Goal: Task Accomplishment & Management: Complete application form

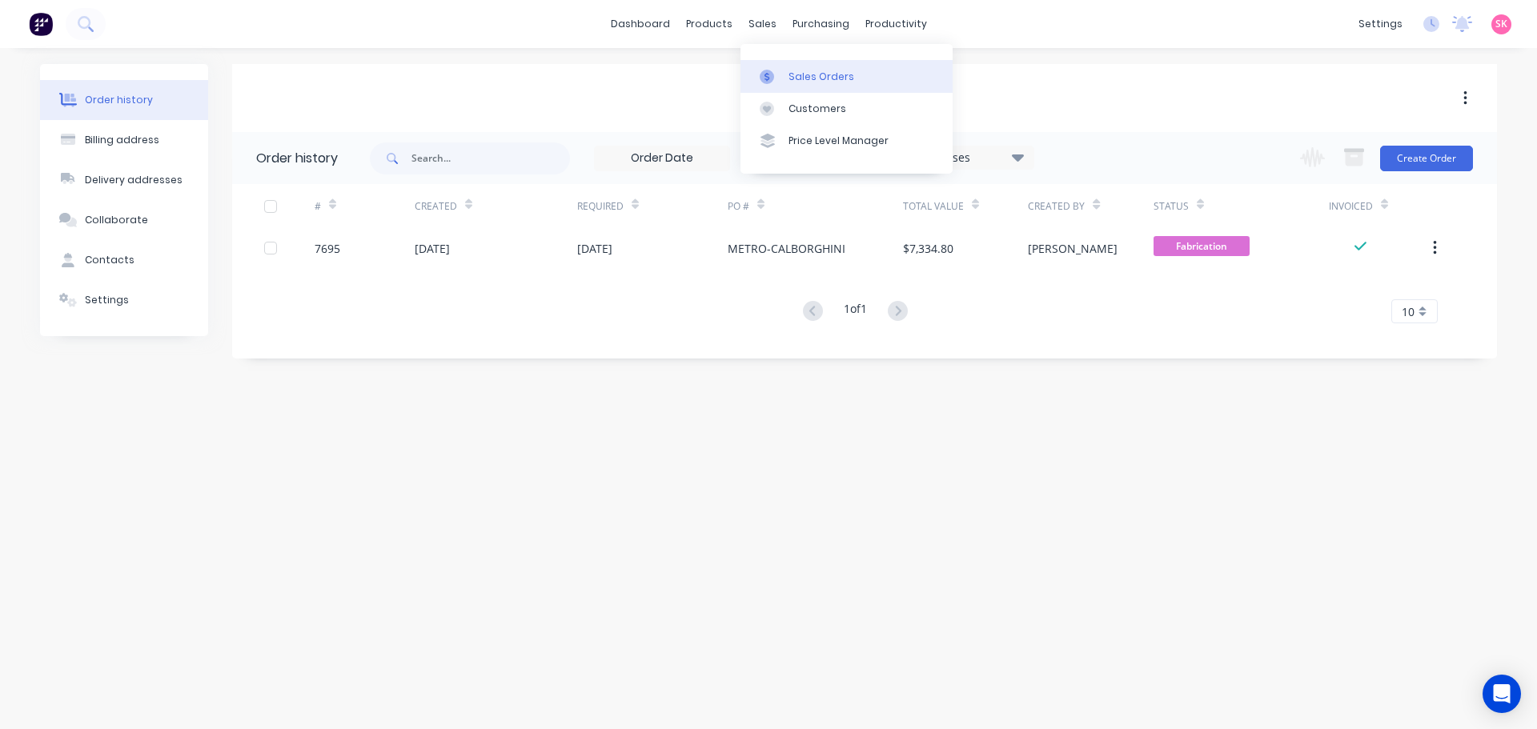
click at [772, 76] on icon at bounding box center [767, 77] width 14 height 14
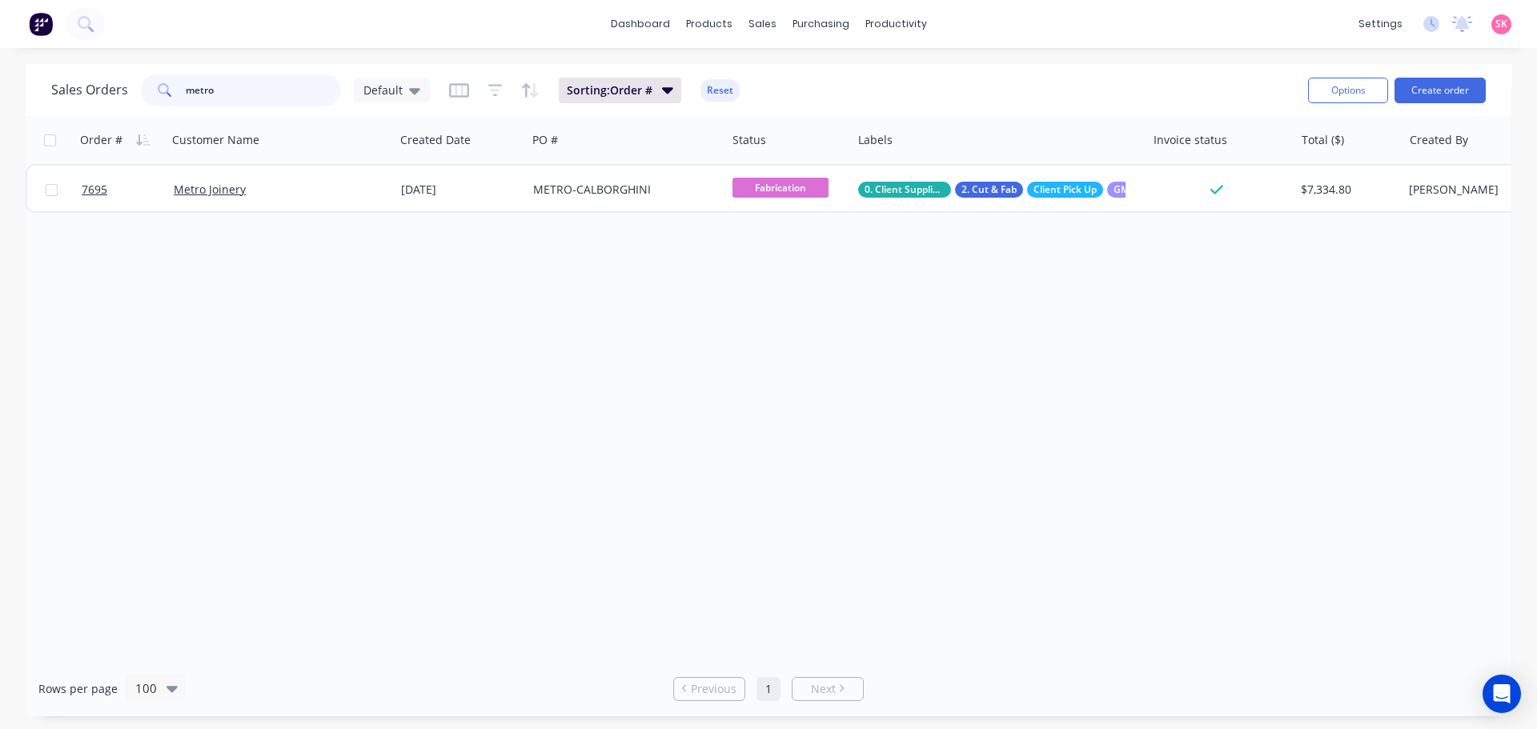
drag, startPoint x: 279, startPoint y: 94, endPoint x: 130, endPoint y: 106, distance: 149.4
click at [130, 106] on div "Sales Orders metro Default Sorting: Order # Reset" at bounding box center [673, 89] width 1244 height 39
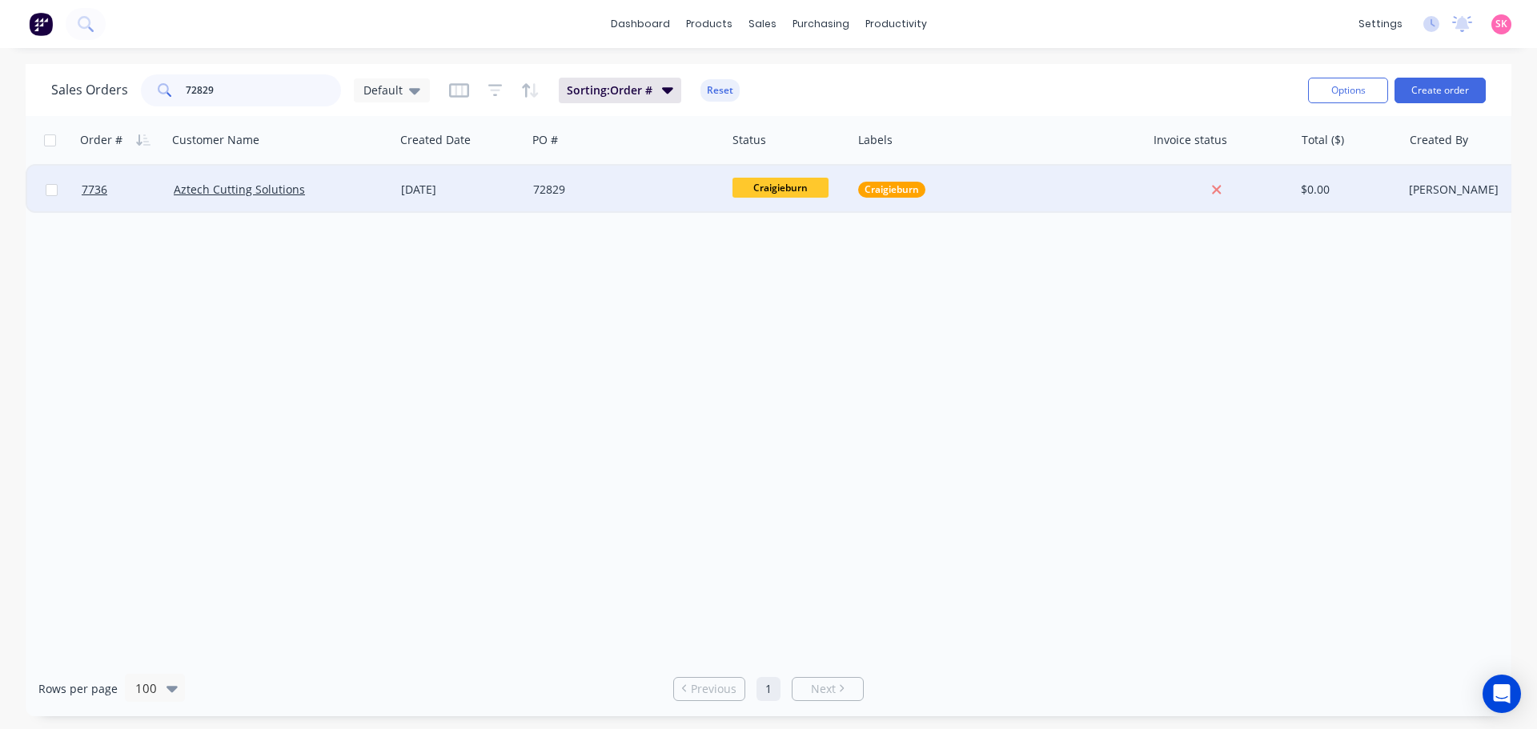
type input "72829"
click at [623, 185] on div "72829" at bounding box center [622, 190] width 178 height 16
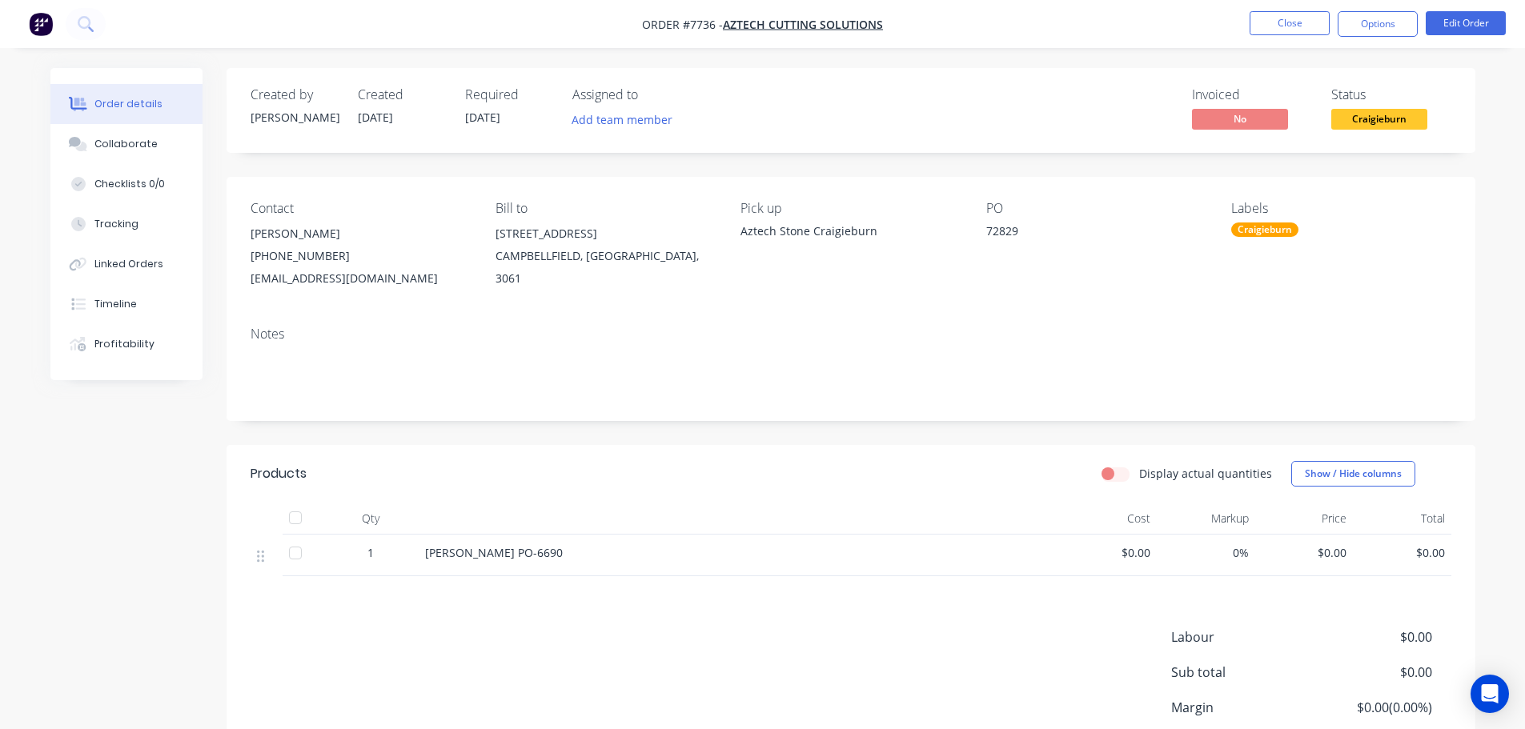
click at [1356, 126] on span "Craigieburn" at bounding box center [1379, 119] width 96 height 20
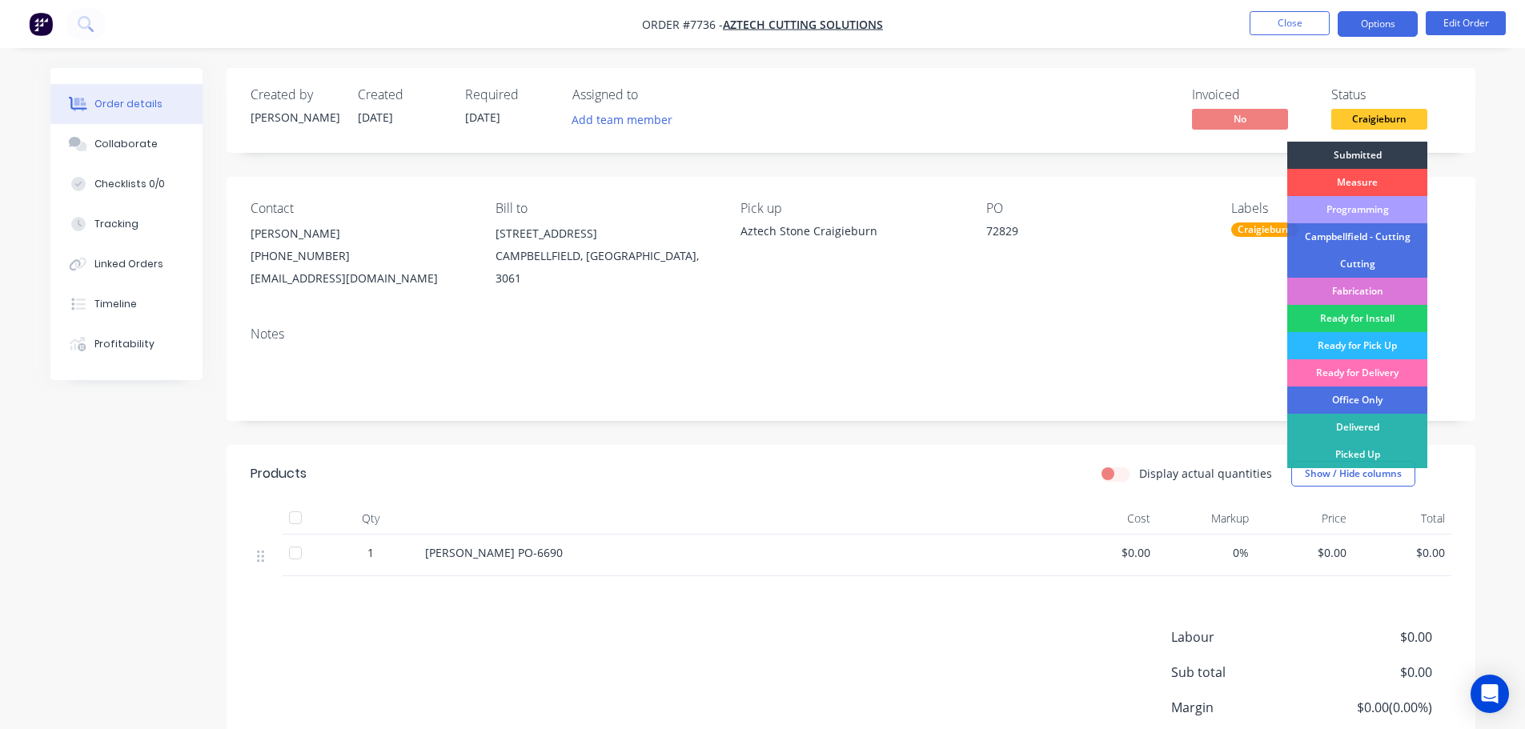
click at [1358, 28] on button "Options" at bounding box center [1378, 24] width 80 height 26
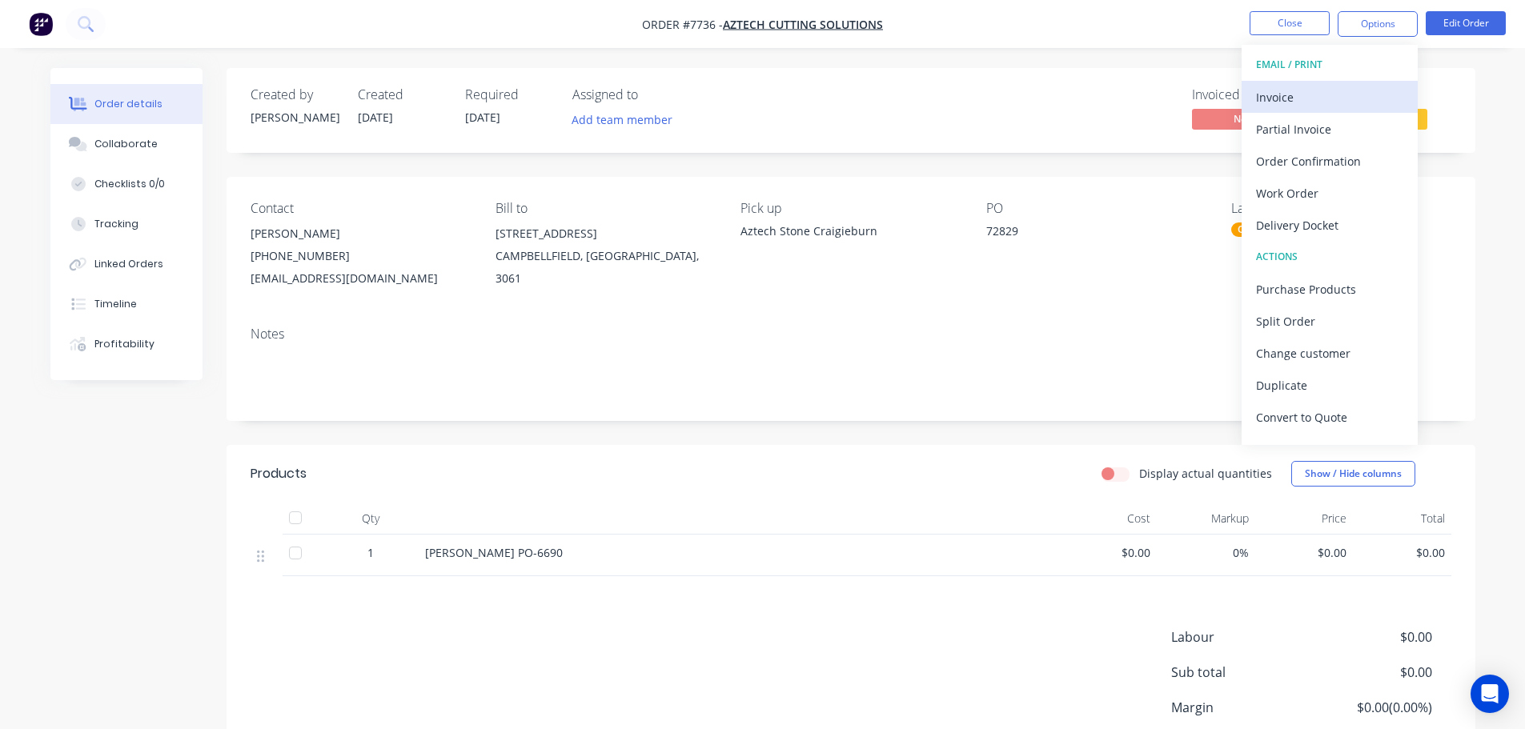
click at [1322, 104] on div "Invoice" at bounding box center [1329, 97] width 147 height 23
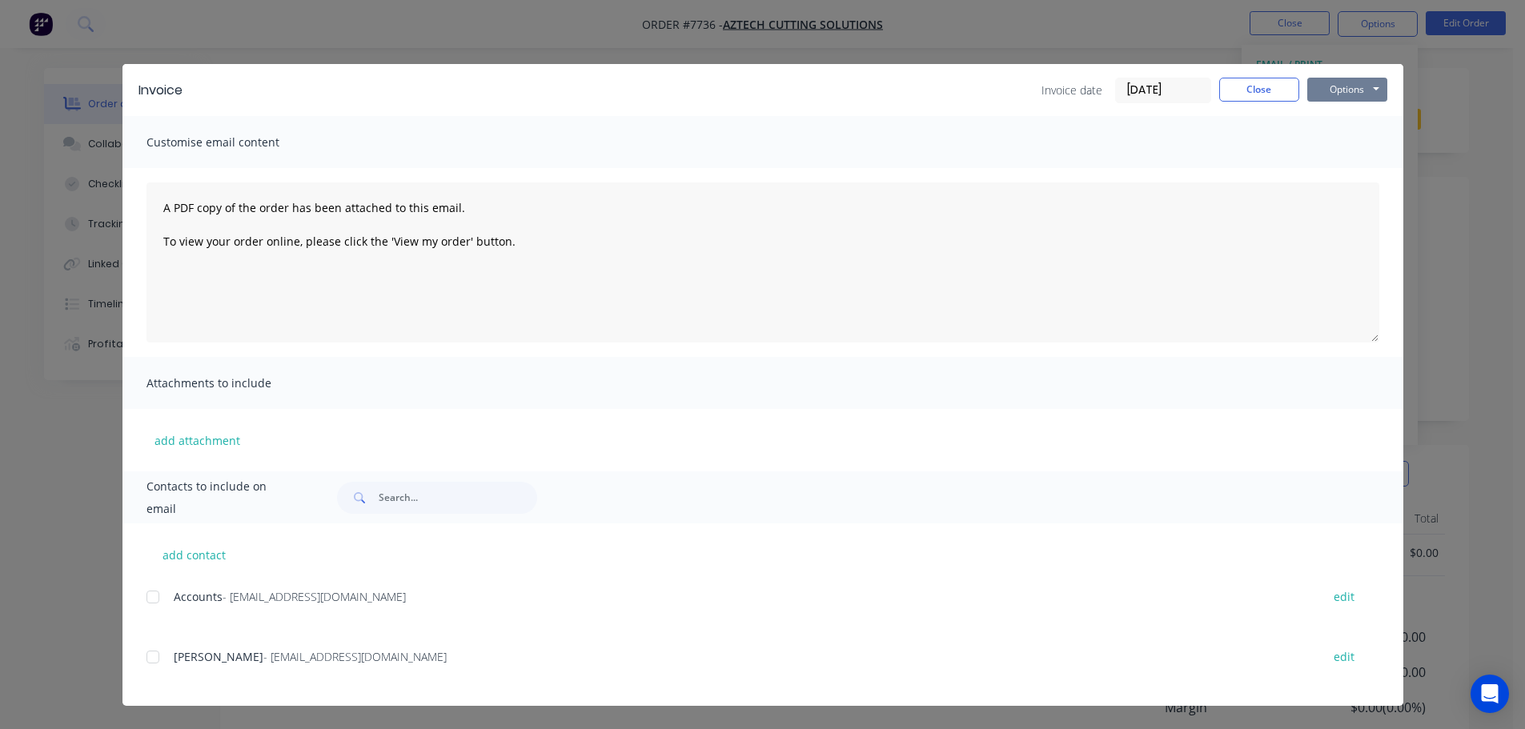
click at [1336, 94] on button "Options" at bounding box center [1347, 90] width 80 height 24
click at [1342, 146] on button "Print" at bounding box center [1358, 144] width 102 height 26
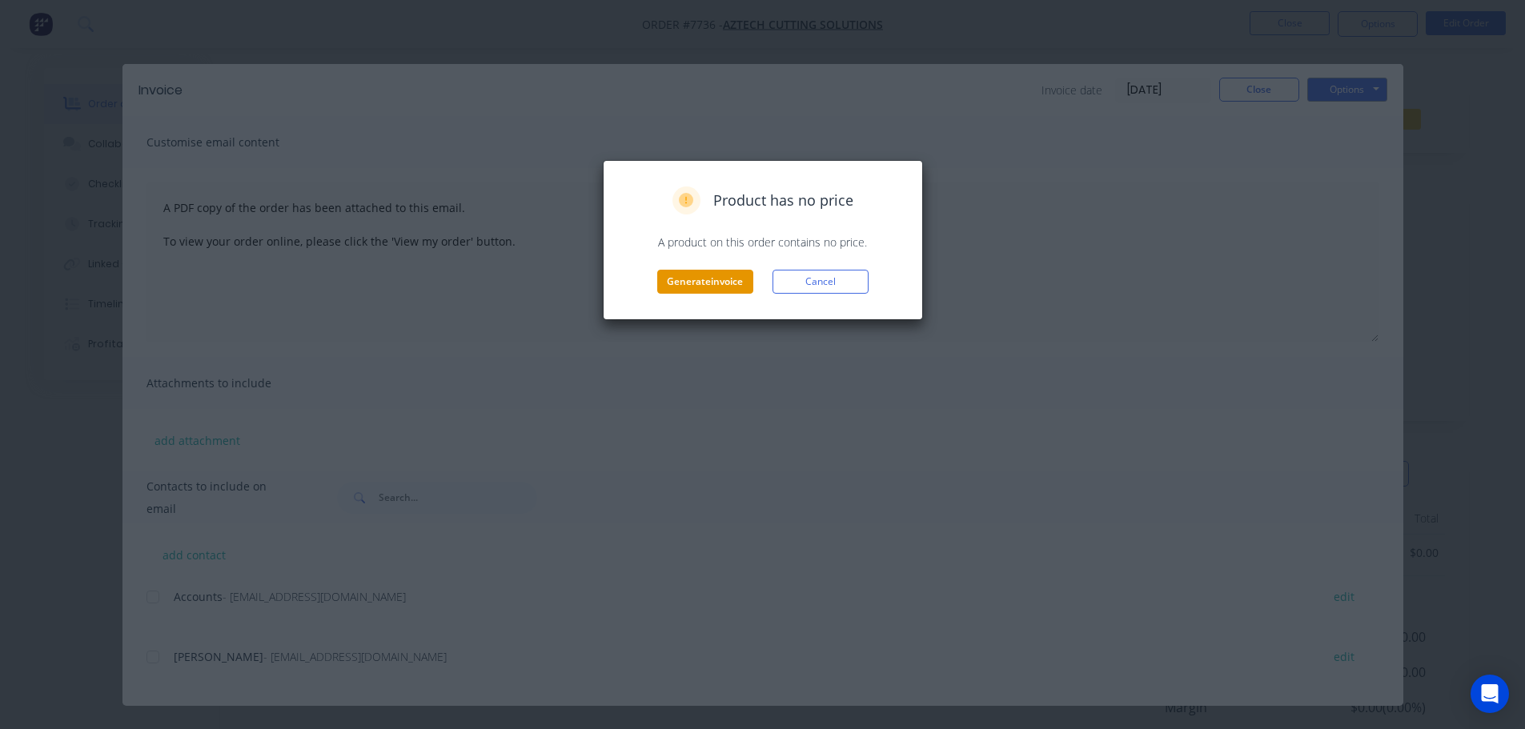
click at [702, 275] on button "Generate invoice" at bounding box center [705, 282] width 96 height 24
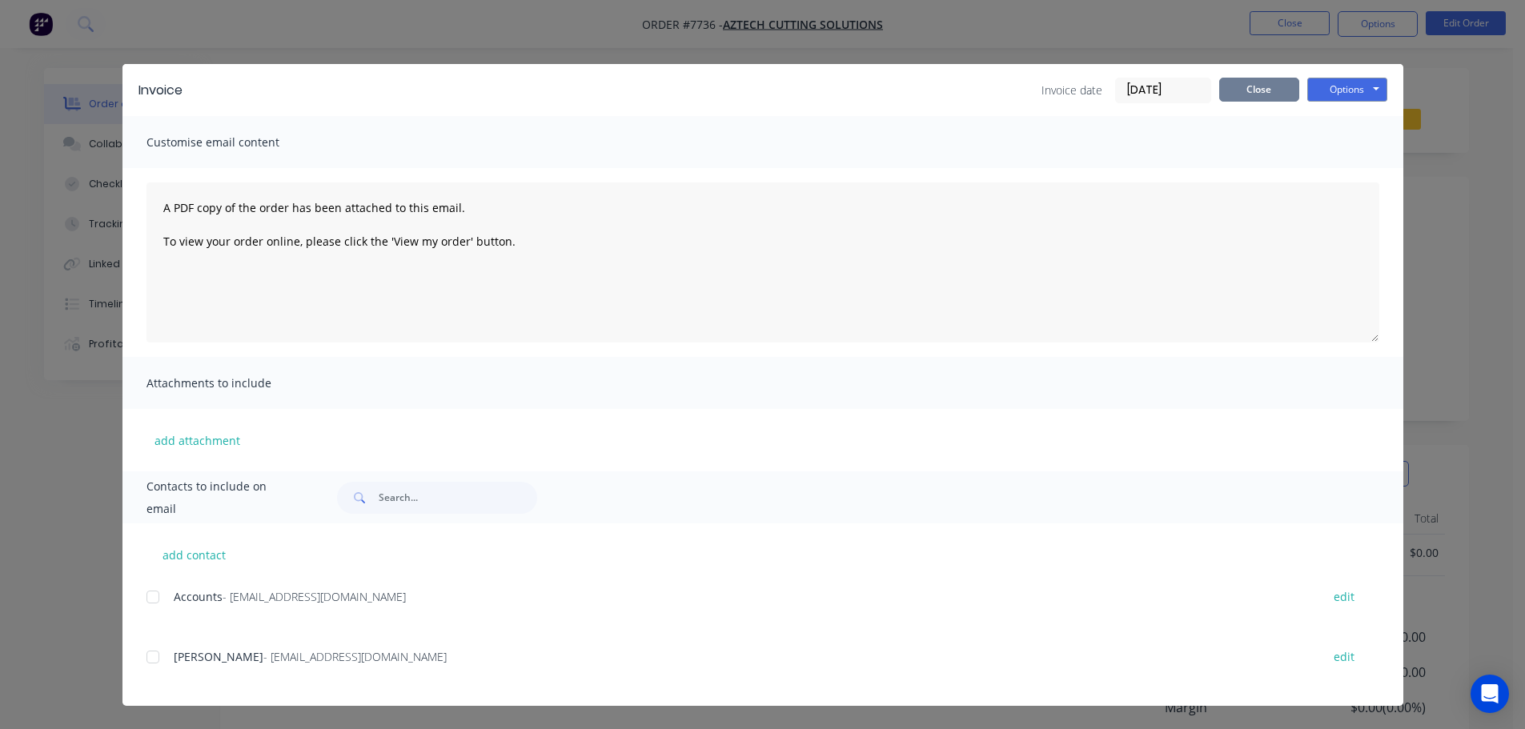
click at [1258, 90] on button "Close" at bounding box center [1259, 90] width 80 height 24
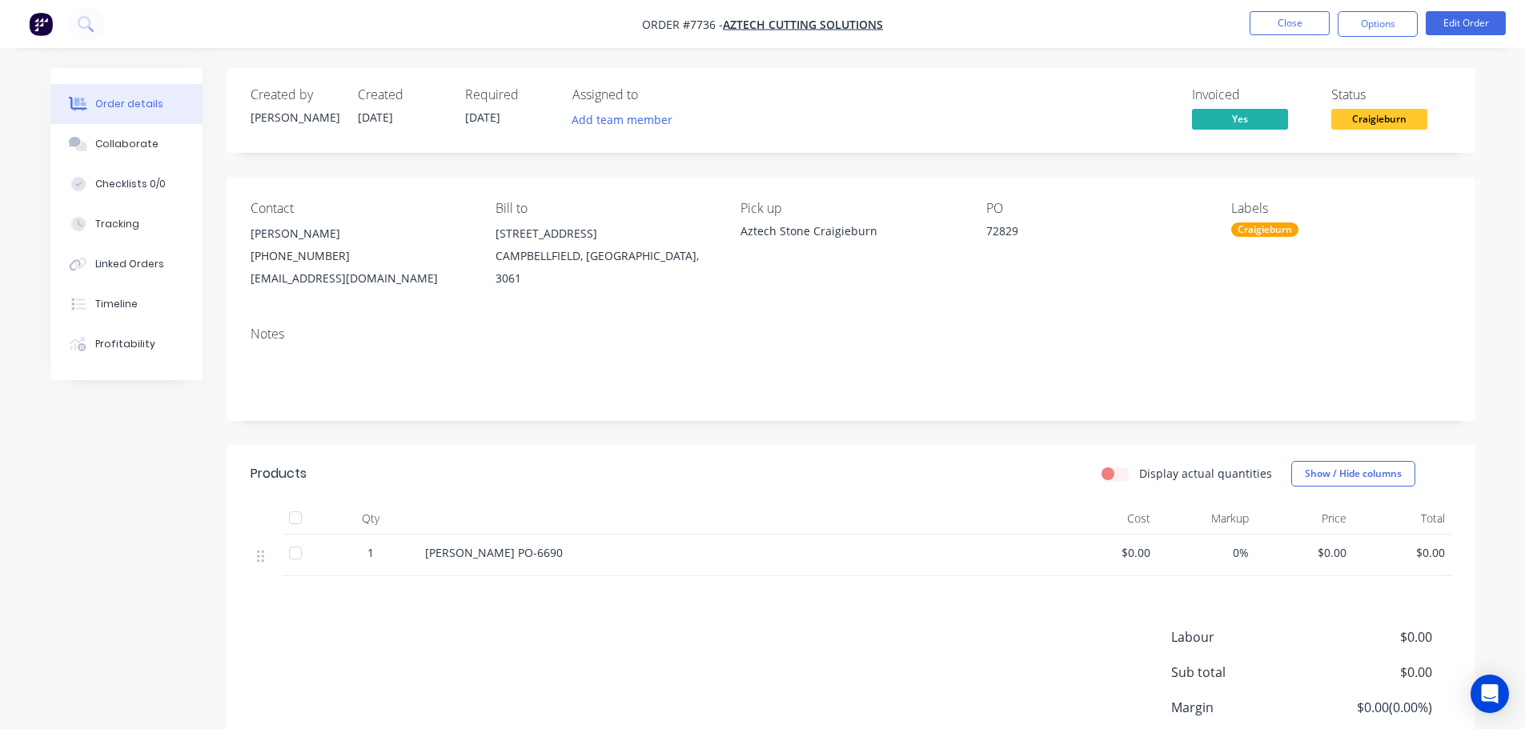
click at [1372, 114] on span "Craigieburn" at bounding box center [1379, 119] width 96 height 20
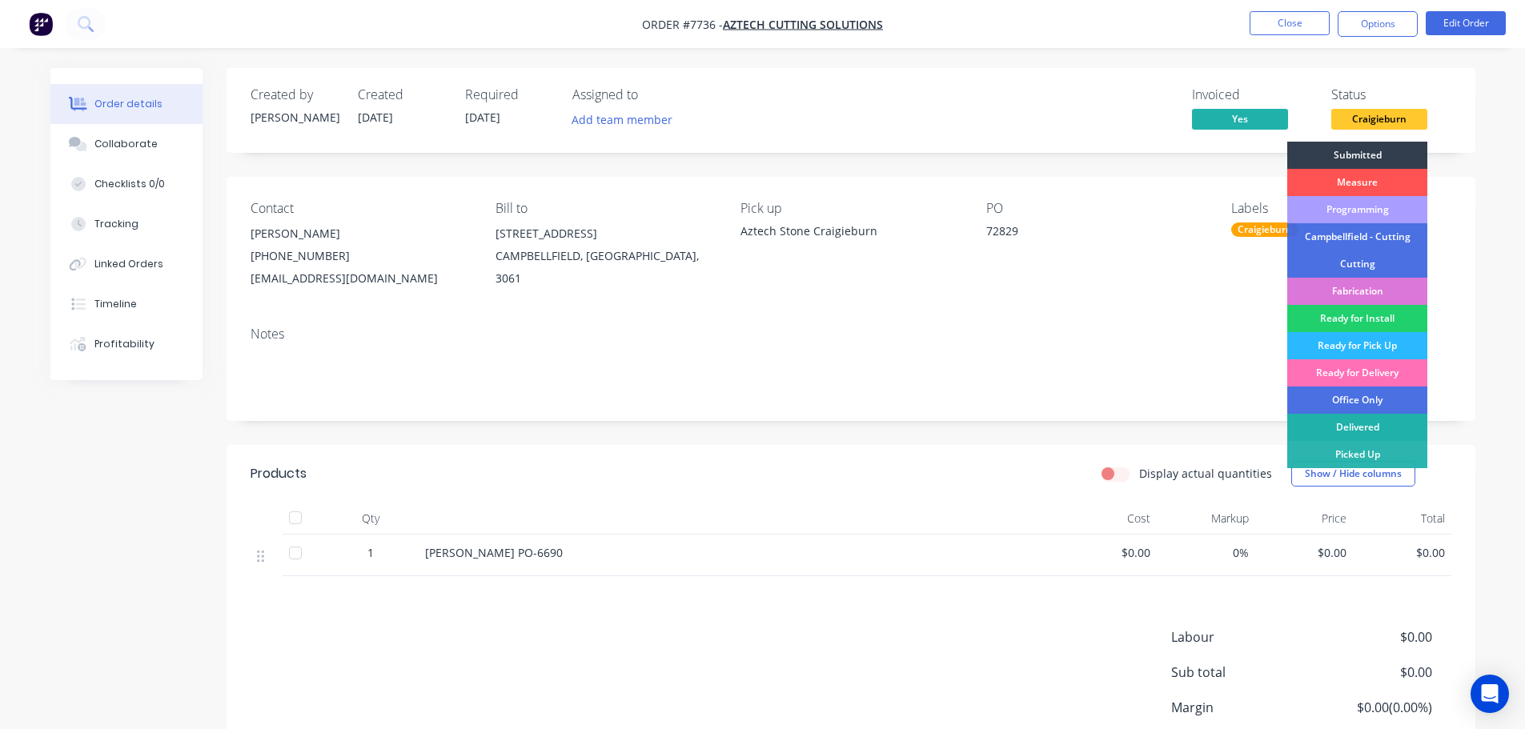
click at [1349, 421] on div "Delivered" at bounding box center [1357, 427] width 140 height 27
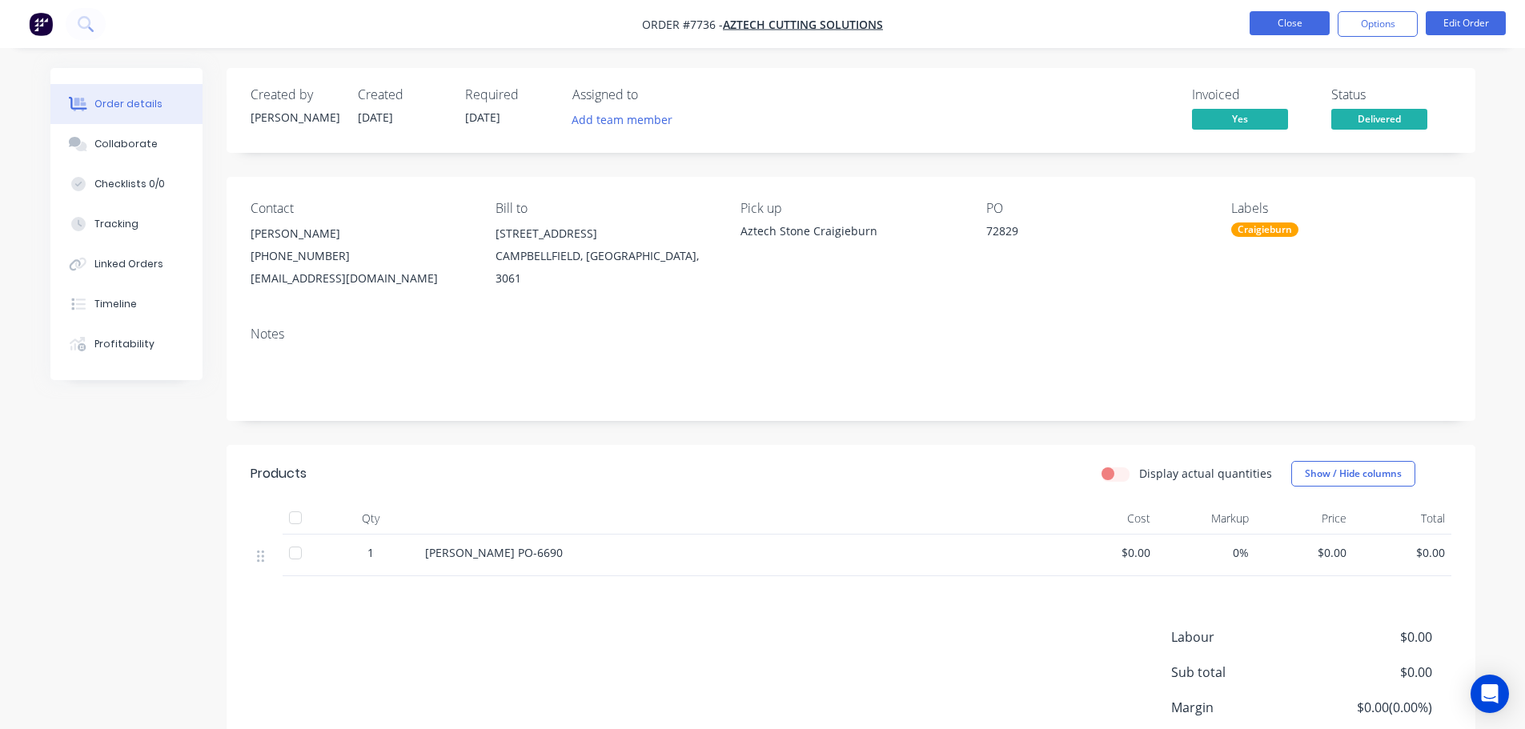
click at [1307, 34] on button "Close" at bounding box center [1290, 23] width 80 height 24
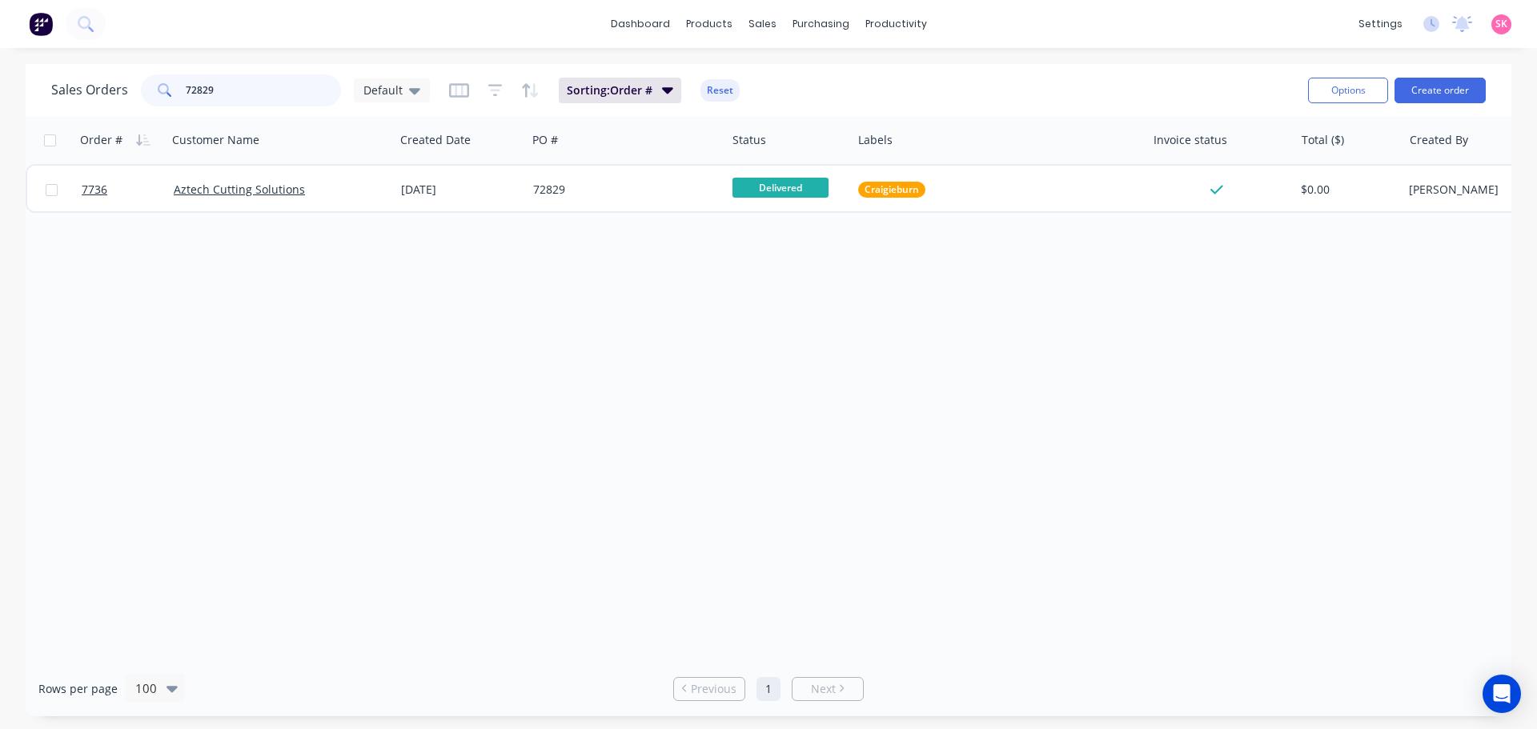
drag, startPoint x: 235, startPoint y: 85, endPoint x: 122, endPoint y: 86, distance: 112.9
click at [122, 86] on div "Sales Orders 72829 Default" at bounding box center [240, 90] width 379 height 32
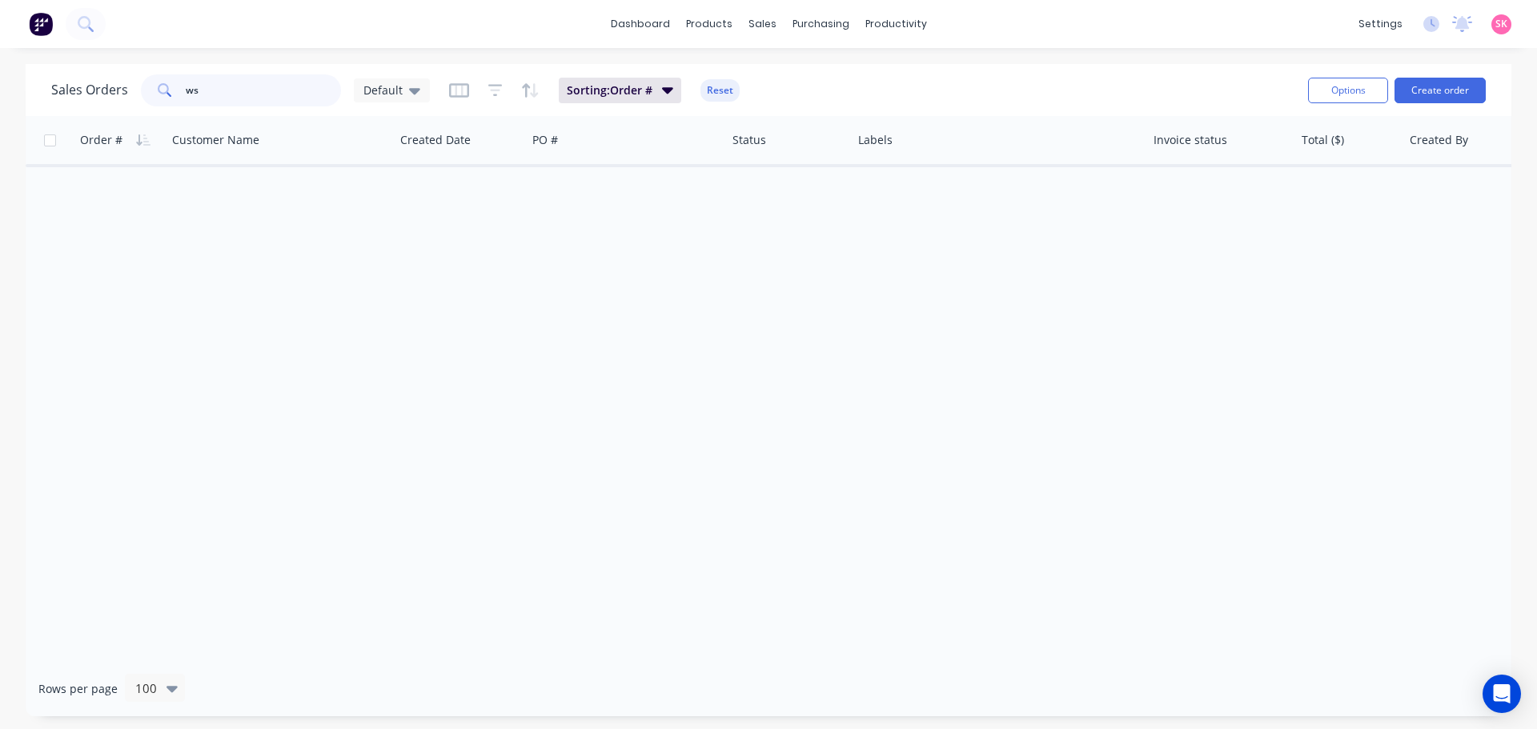
type input "w"
click at [1436, 98] on button "Create order" at bounding box center [1439, 91] width 91 height 26
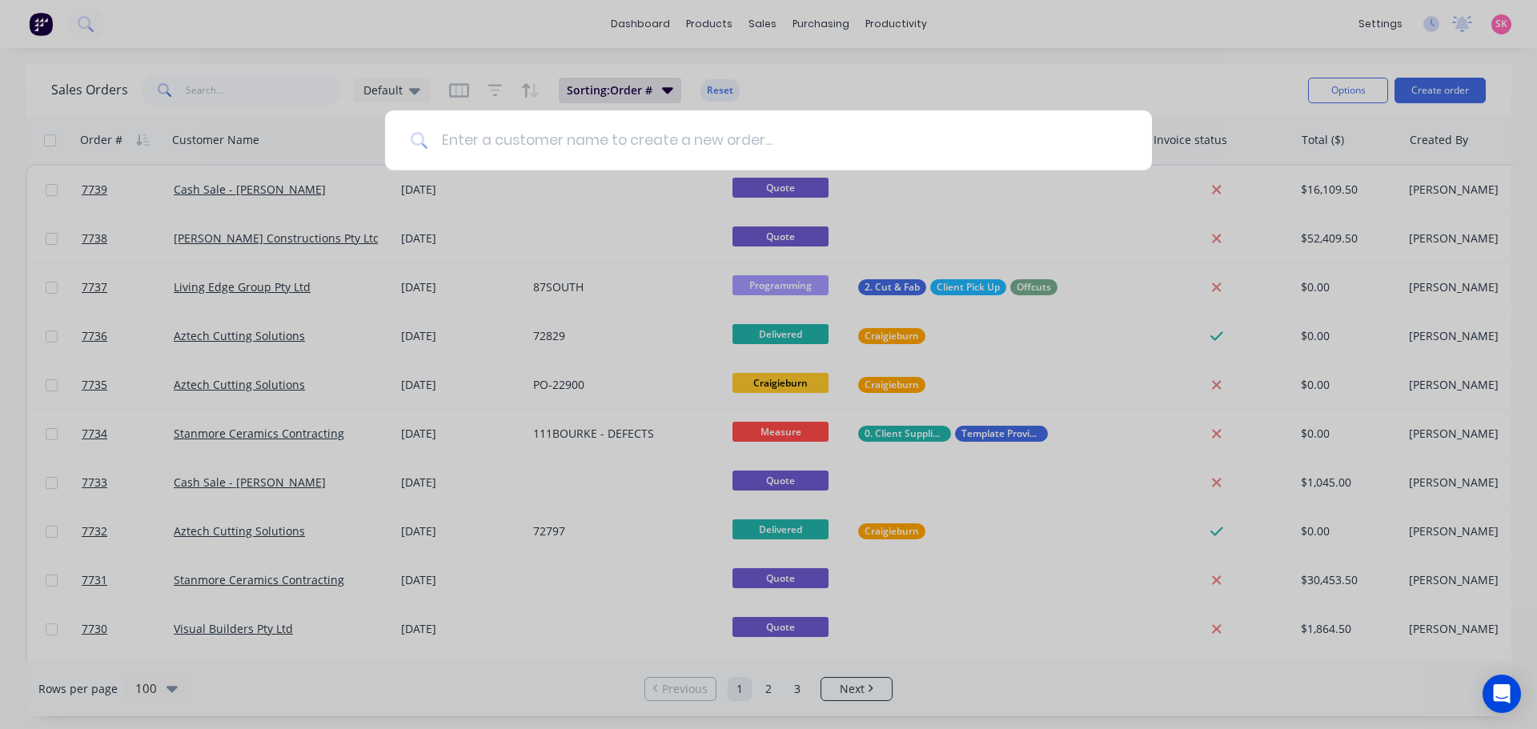
click at [557, 135] on input at bounding box center [777, 140] width 698 height 60
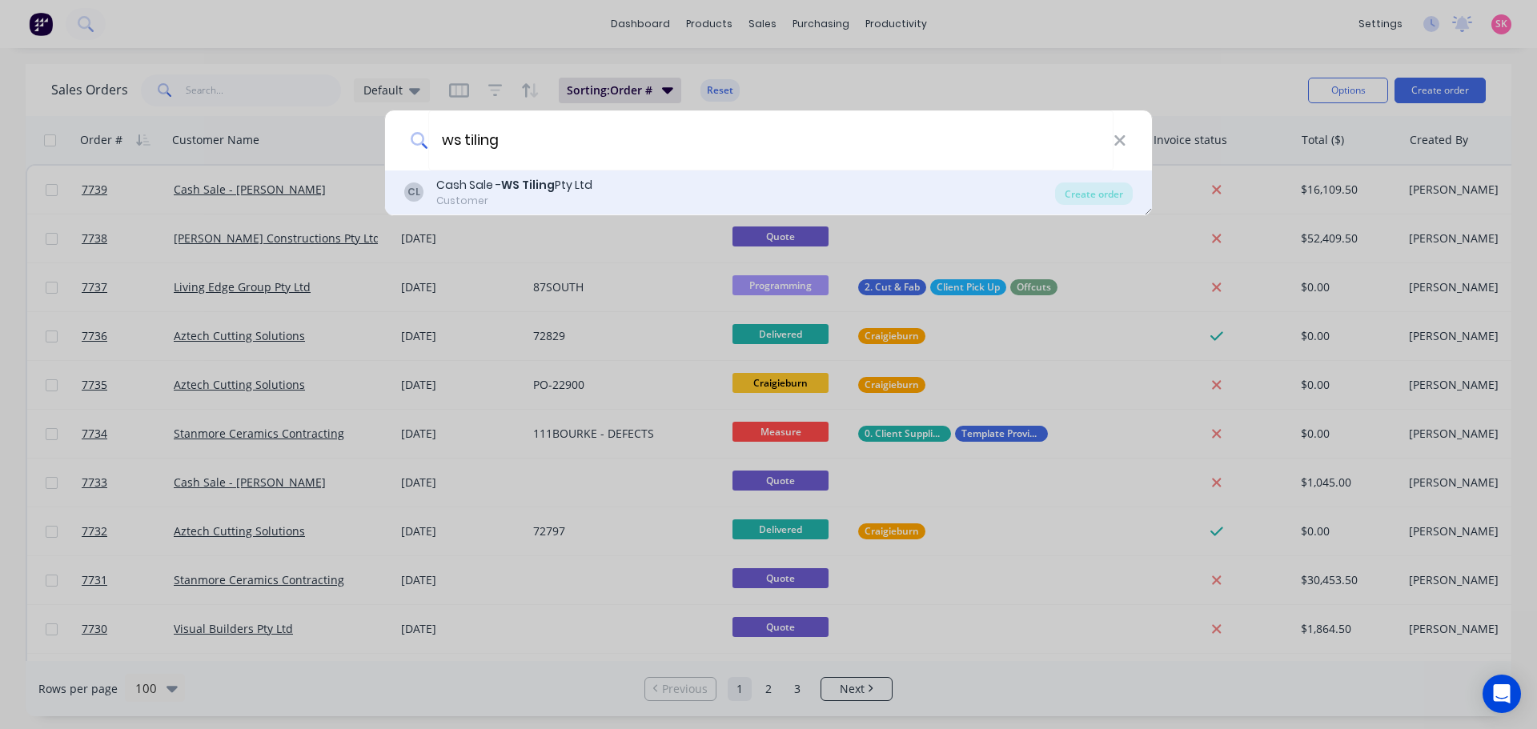
type input "ws tiling"
click at [562, 186] on div "Cash Sale - WS Tiling Pty Ltd" at bounding box center [514, 185] width 156 height 17
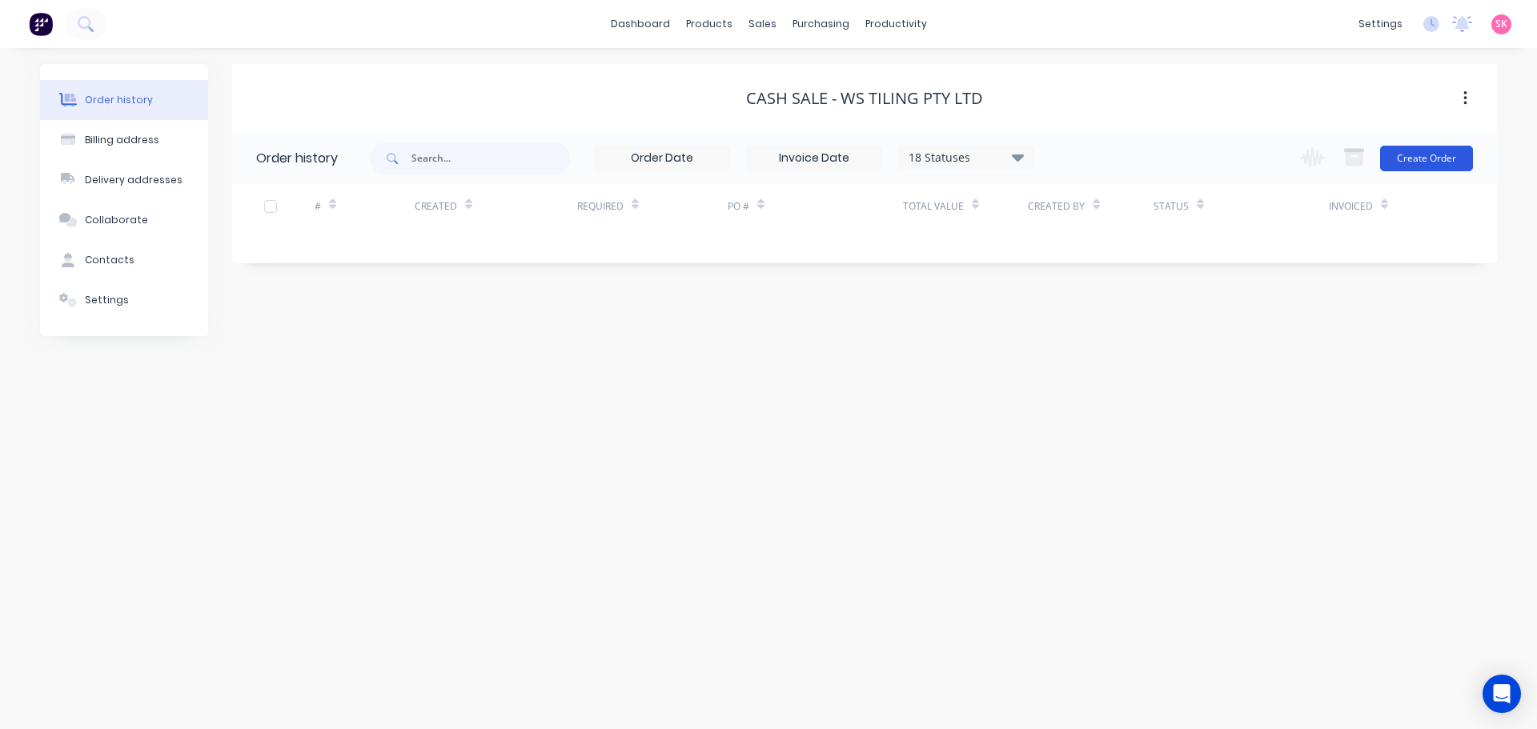
click at [1429, 166] on button "Create Order" at bounding box center [1426, 159] width 93 height 26
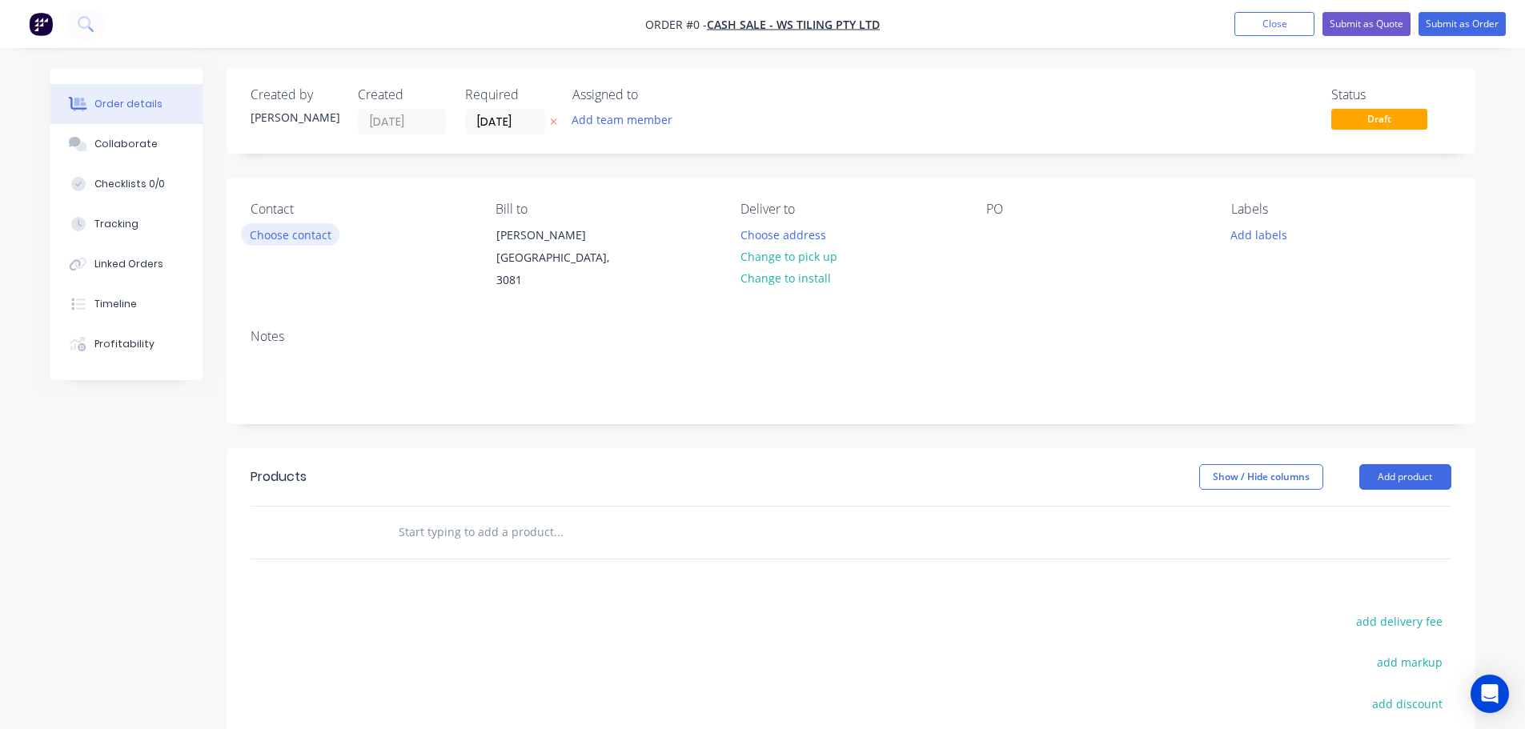
click at [332, 235] on button "Choose contact" at bounding box center [290, 234] width 98 height 22
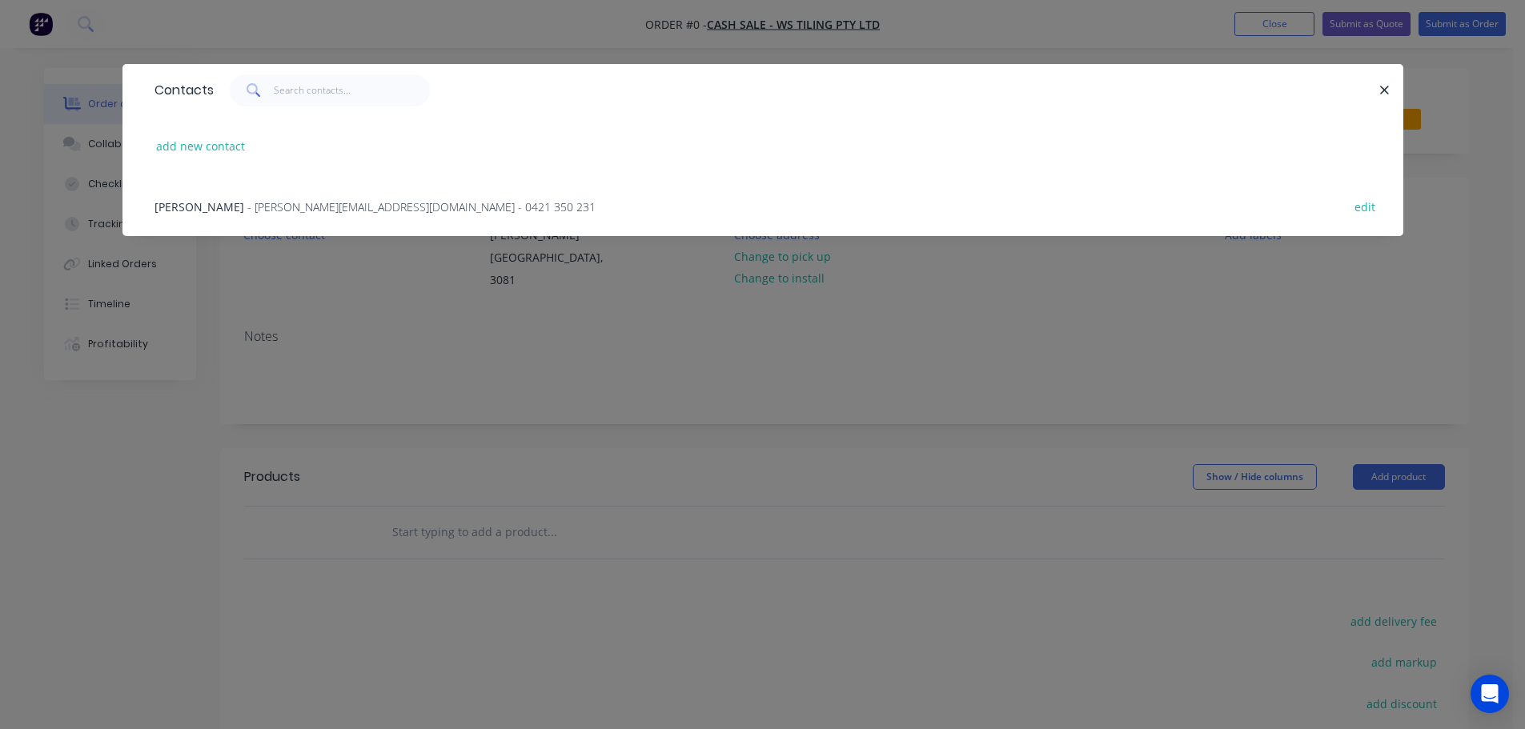
click at [267, 210] on span "- ray@wstiling.com - 0421 350 231" at bounding box center [421, 206] width 348 height 15
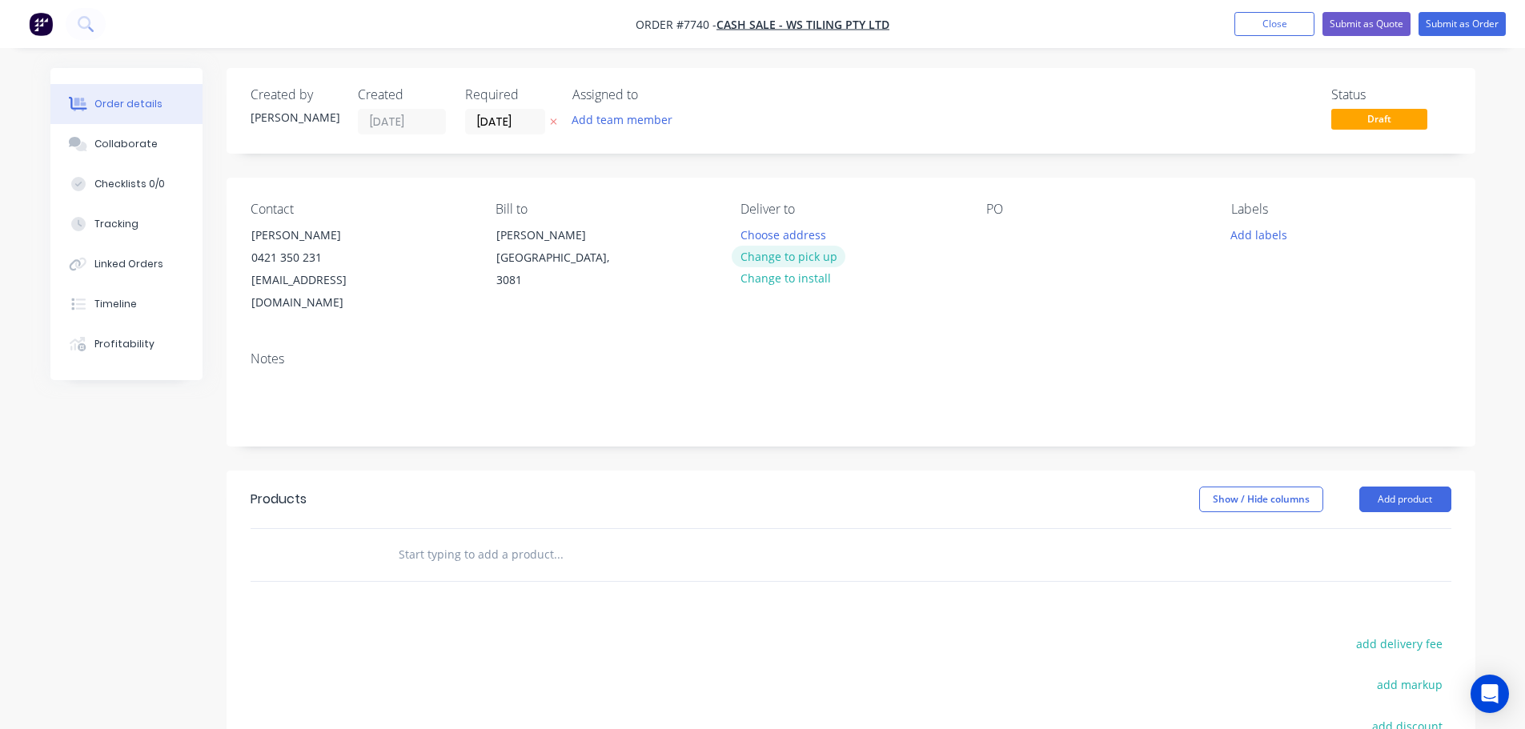
click at [797, 262] on button "Change to pick up" at bounding box center [789, 257] width 114 height 22
click at [989, 234] on div at bounding box center [999, 234] width 26 height 23
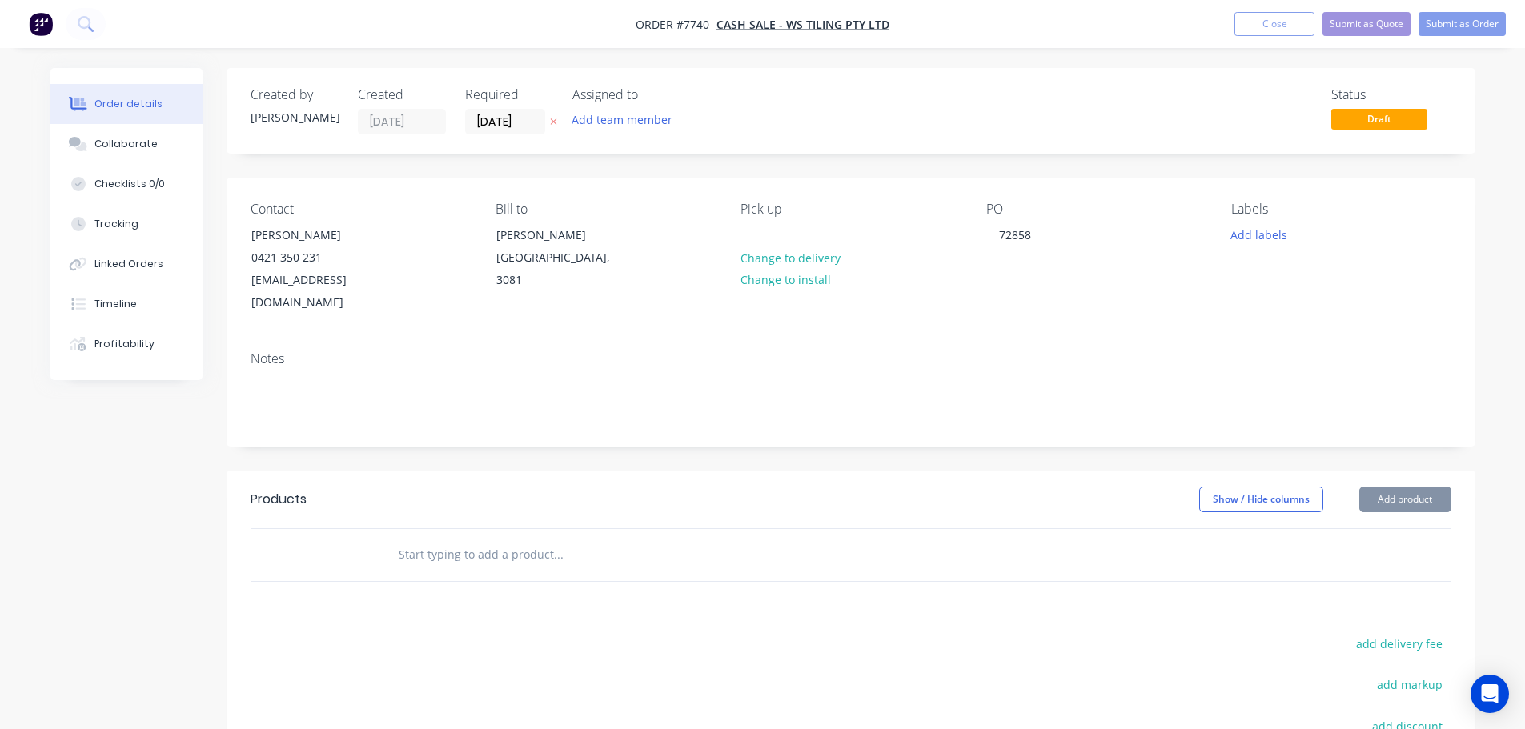
click at [500, 539] on input "text" at bounding box center [558, 555] width 320 height 32
type input "c"
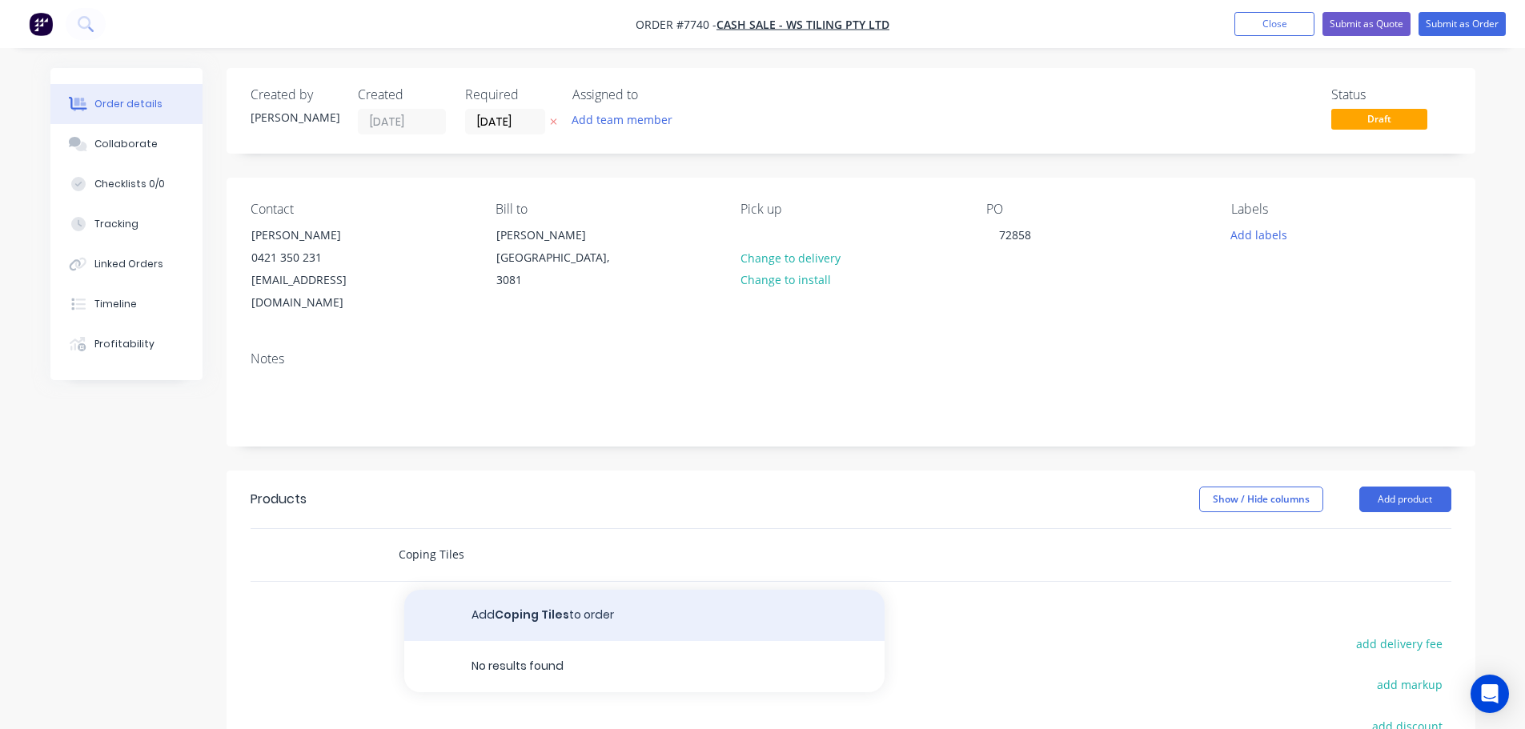
type input "Coping Tiles"
click at [611, 590] on button "Add Coping Tiles to order" at bounding box center [644, 615] width 480 height 51
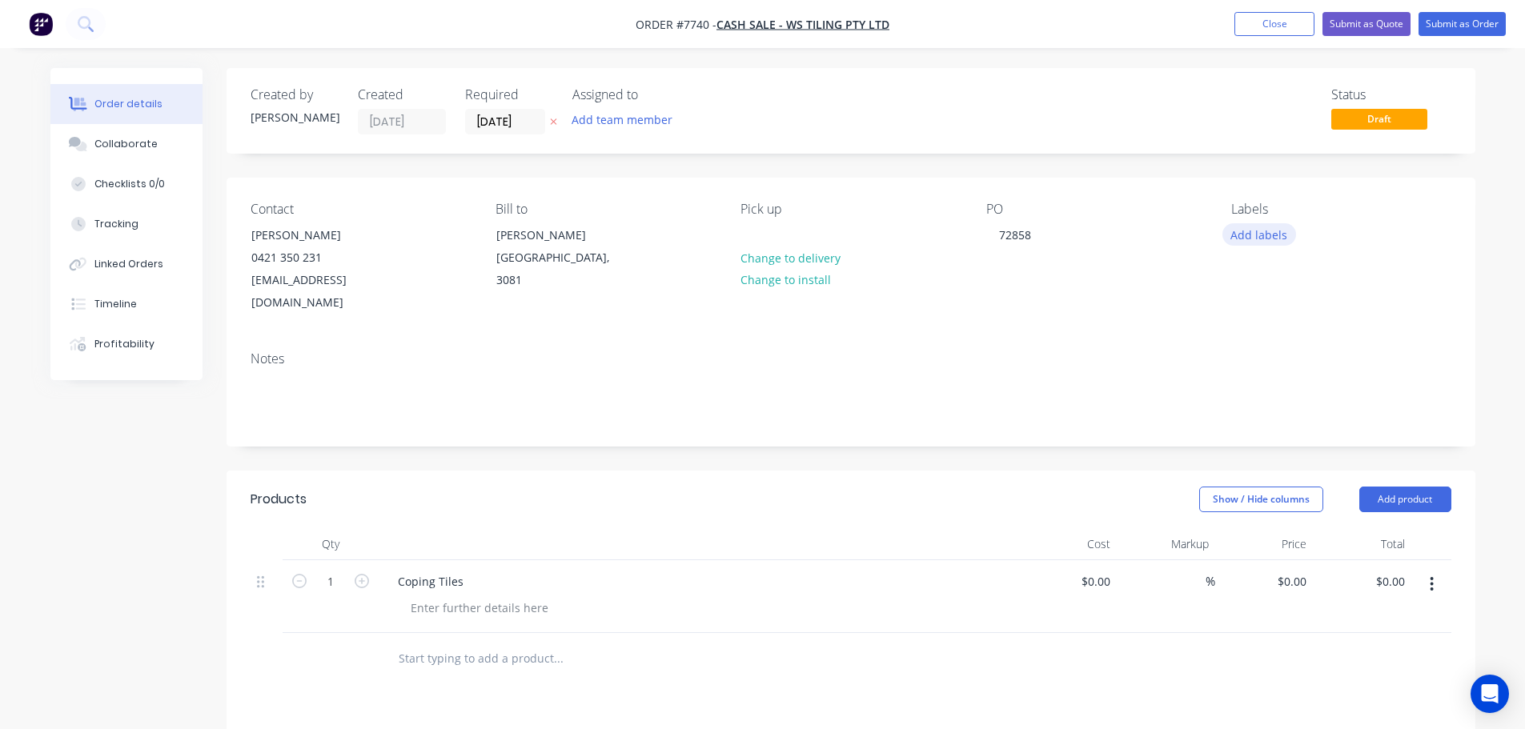
click at [1258, 232] on button "Add labels" at bounding box center [1259, 234] width 74 height 22
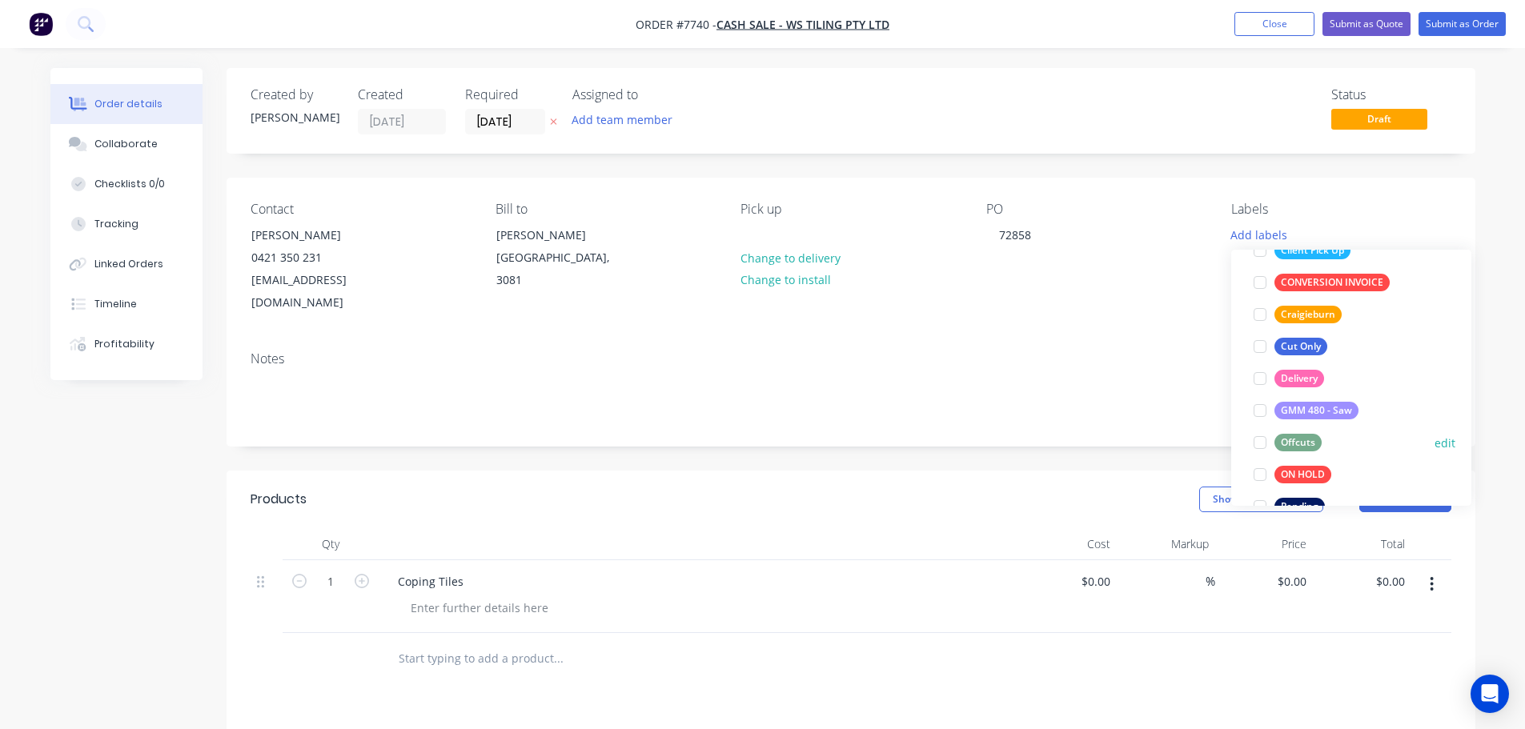
scroll to position [320, 0]
click at [1258, 312] on div at bounding box center [1260, 314] width 32 height 32
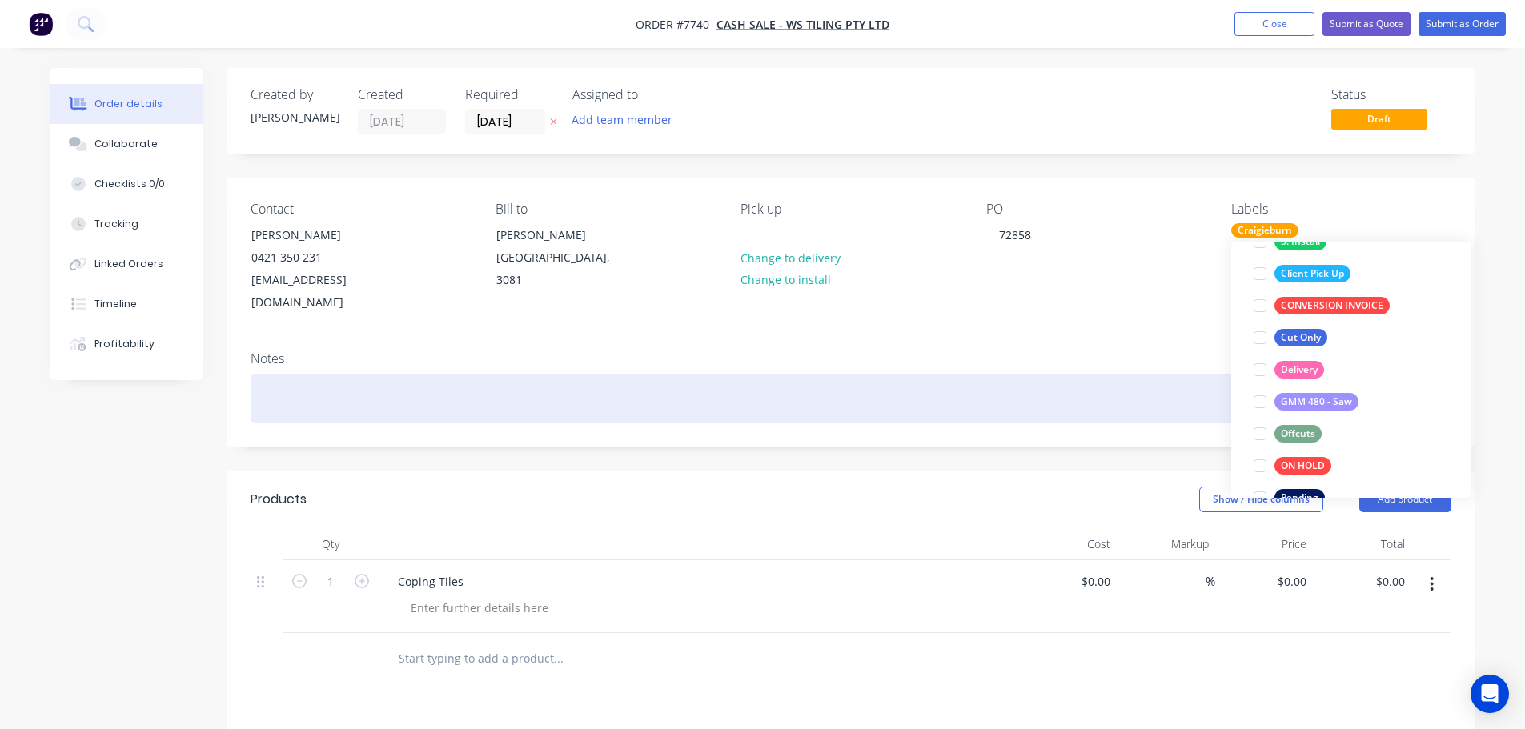
scroll to position [64, 0]
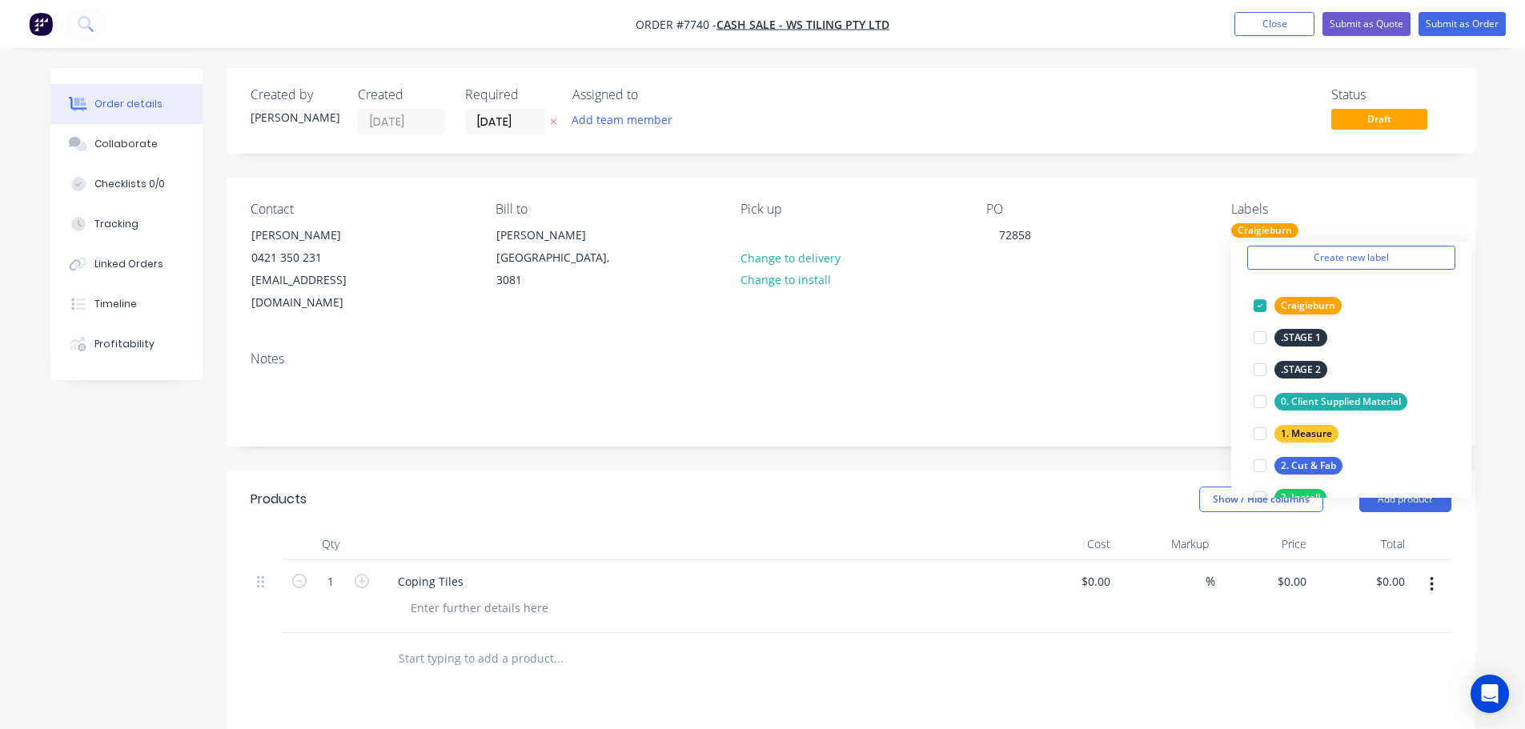
click at [1170, 403] on div "Notes" at bounding box center [851, 392] width 1249 height 107
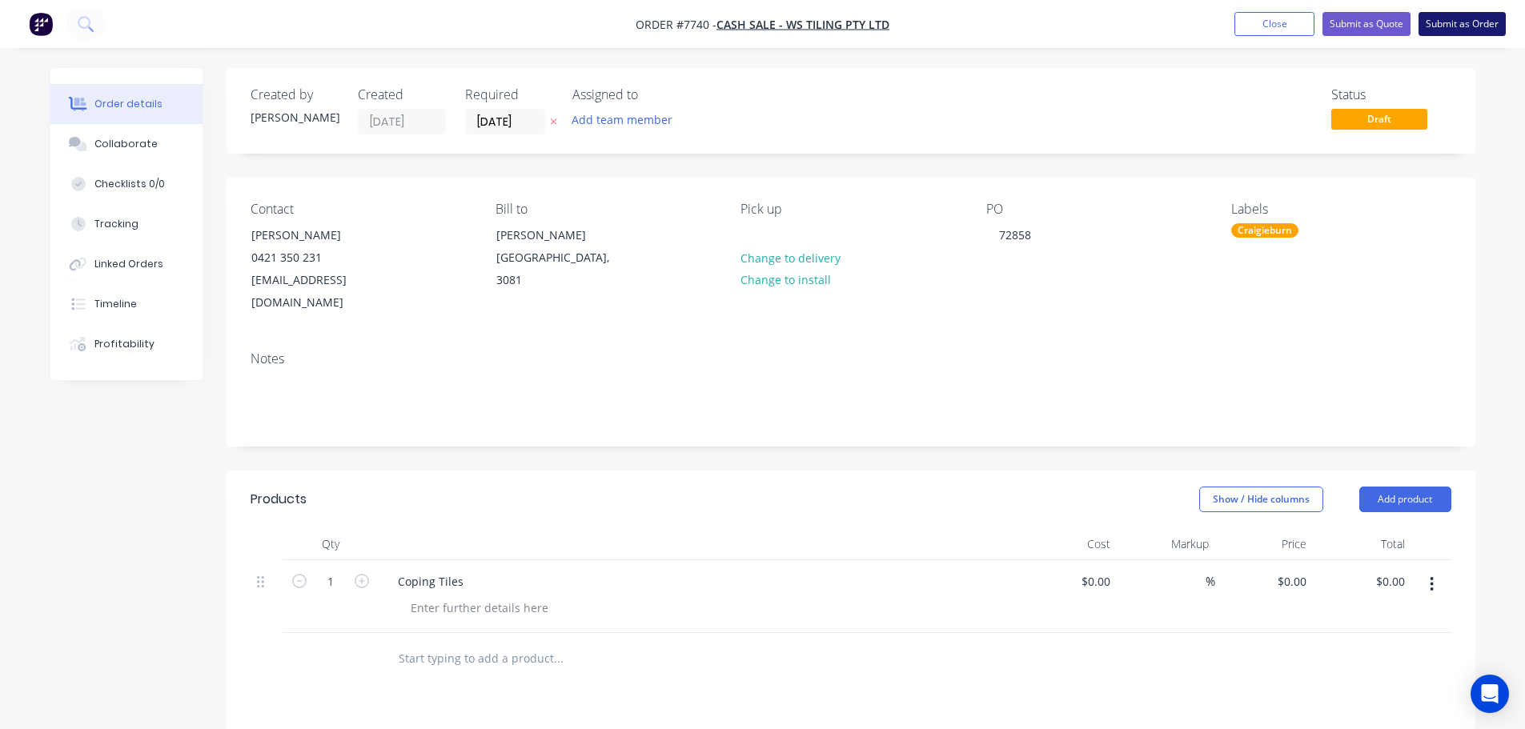
click at [1447, 22] on button "Submit as Order" at bounding box center [1462, 24] width 87 height 24
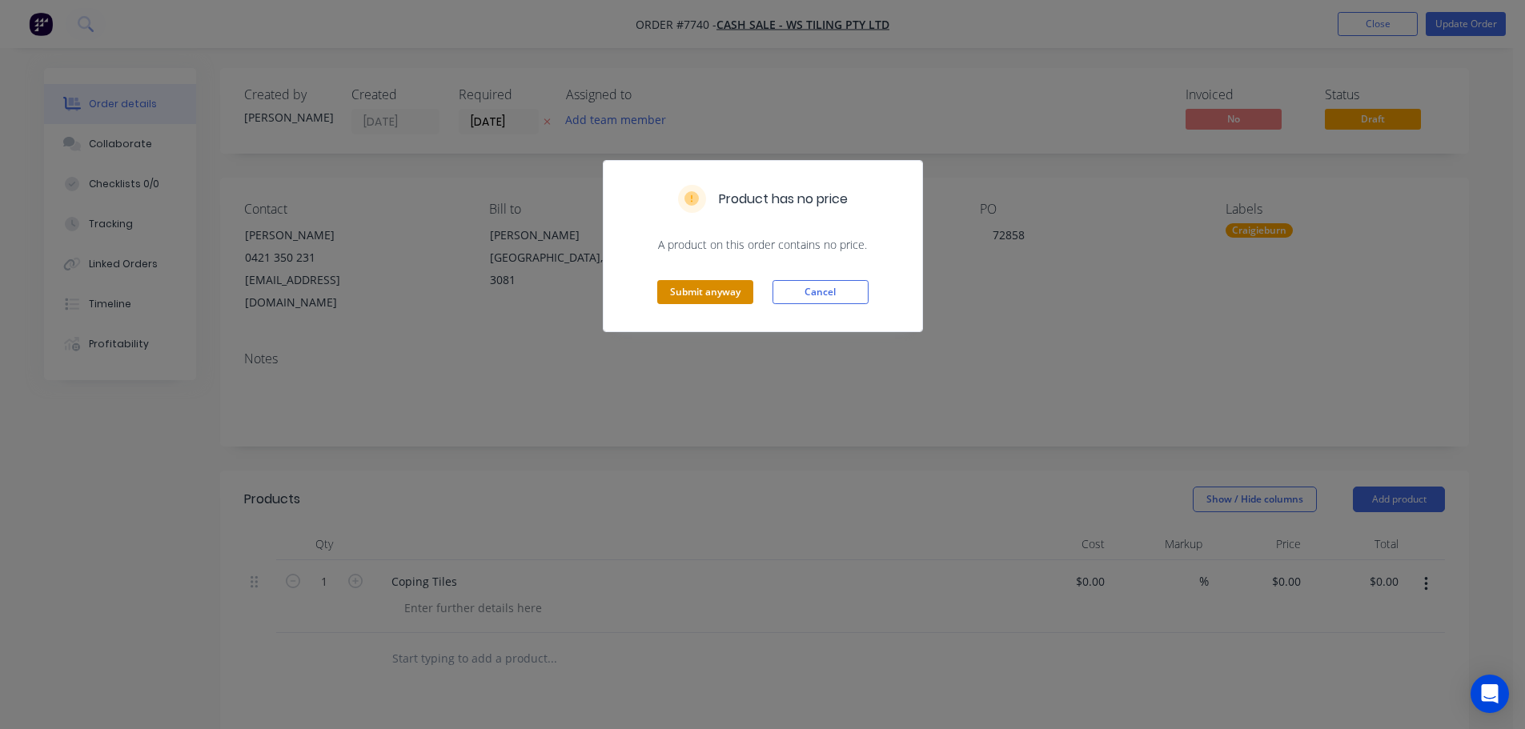
click at [694, 292] on button "Submit anyway" at bounding box center [705, 292] width 96 height 24
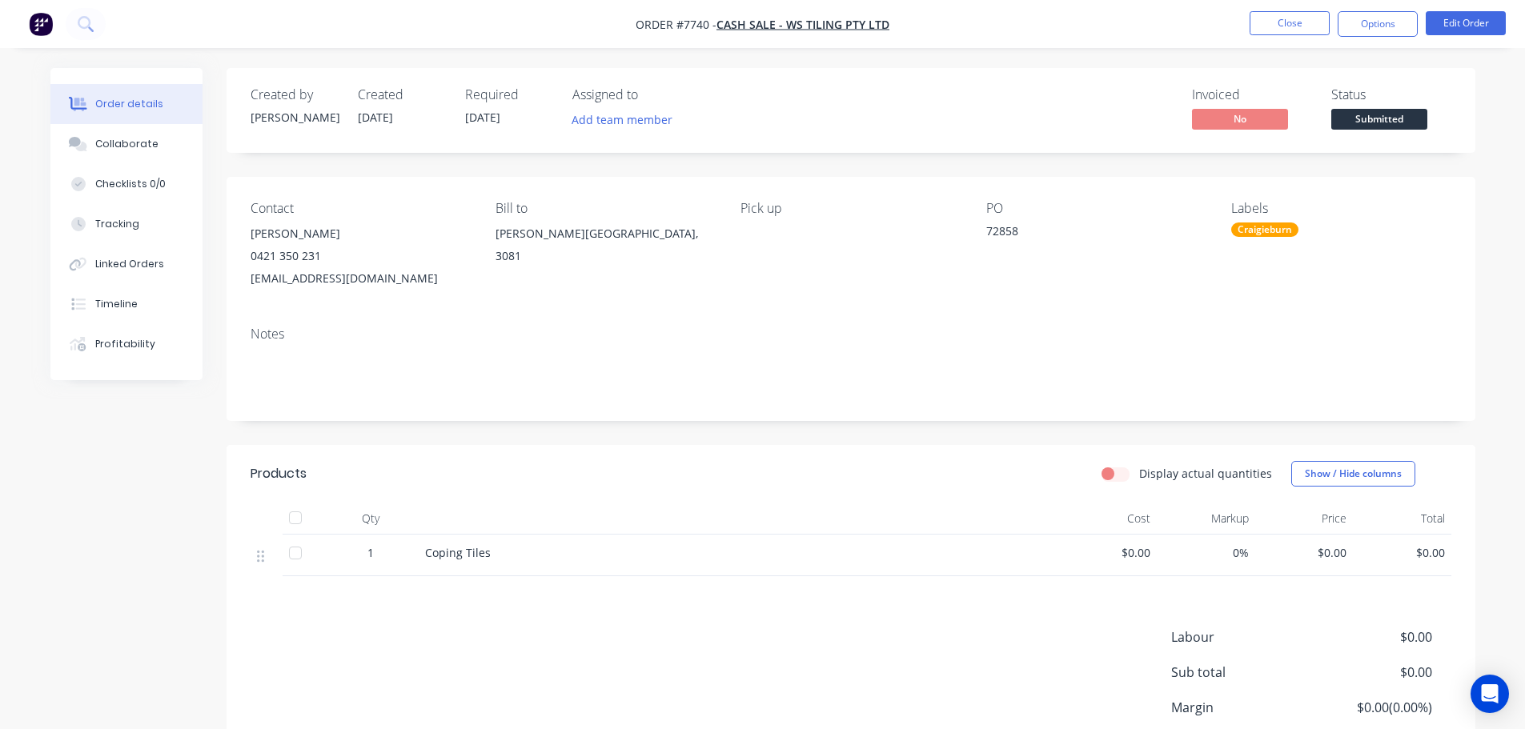
click at [1366, 119] on span "Submitted" at bounding box center [1379, 119] width 96 height 20
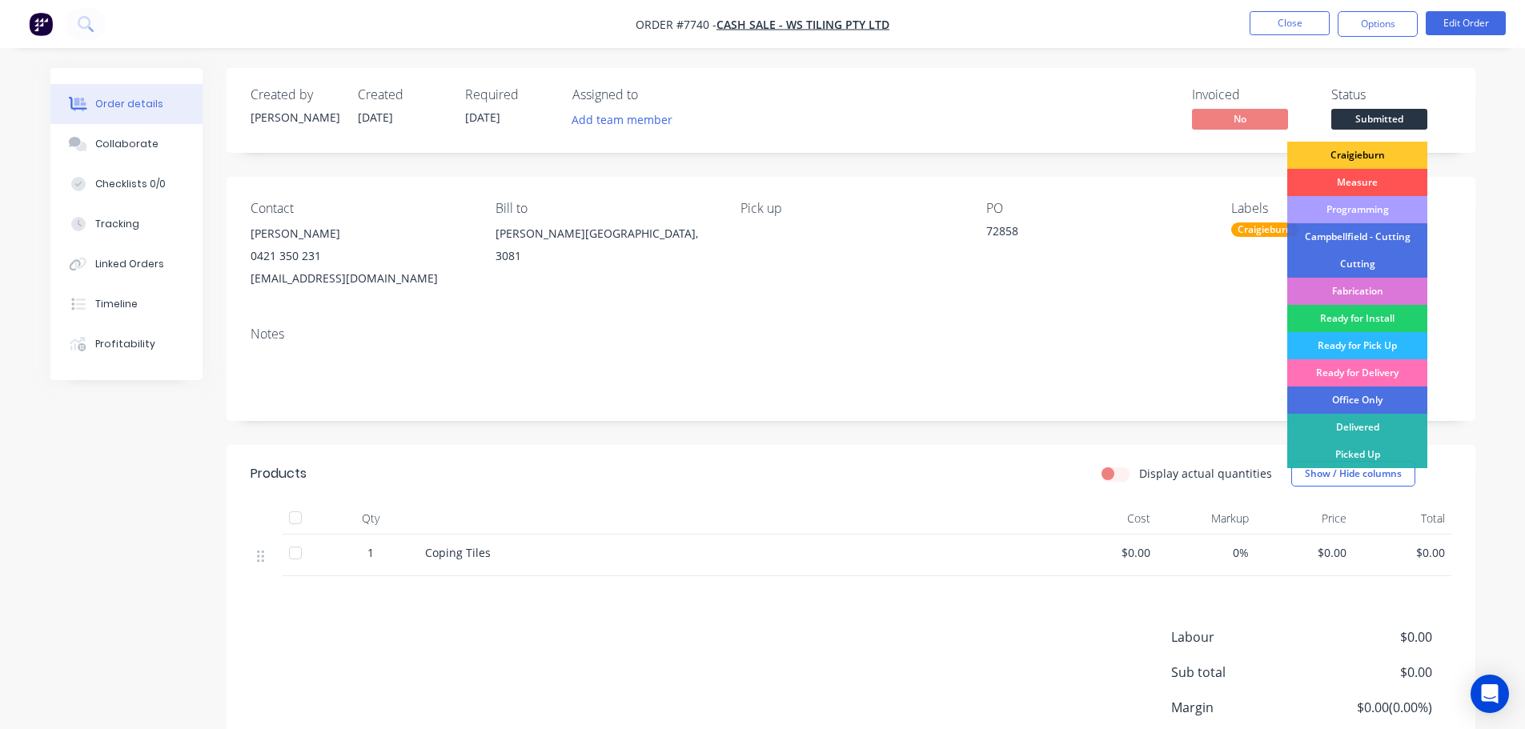
click at [1362, 150] on div "Craigieburn" at bounding box center [1357, 155] width 140 height 27
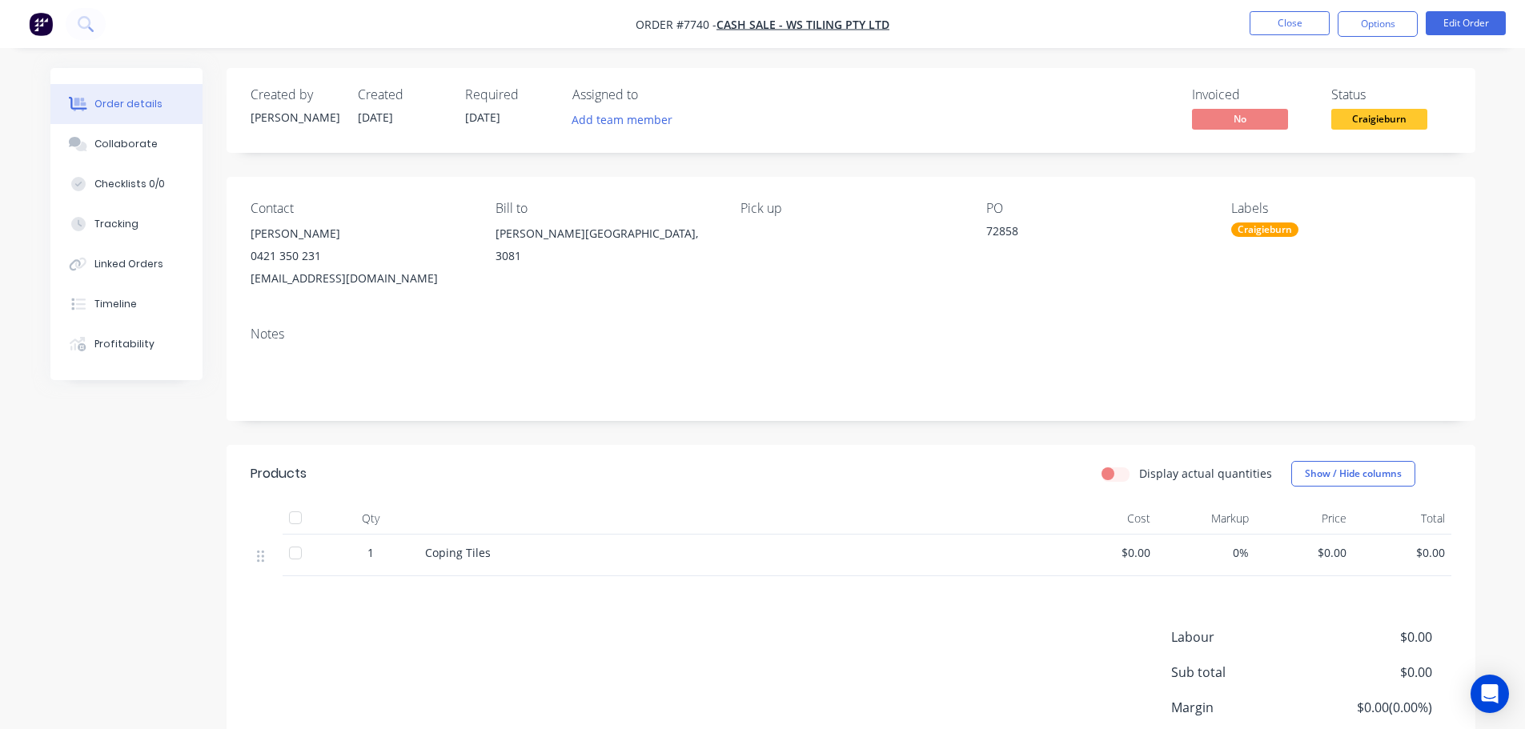
click at [1264, 22] on button "Close" at bounding box center [1290, 23] width 80 height 24
click div "products"
click link "dashboard"
click icon
click input "text"
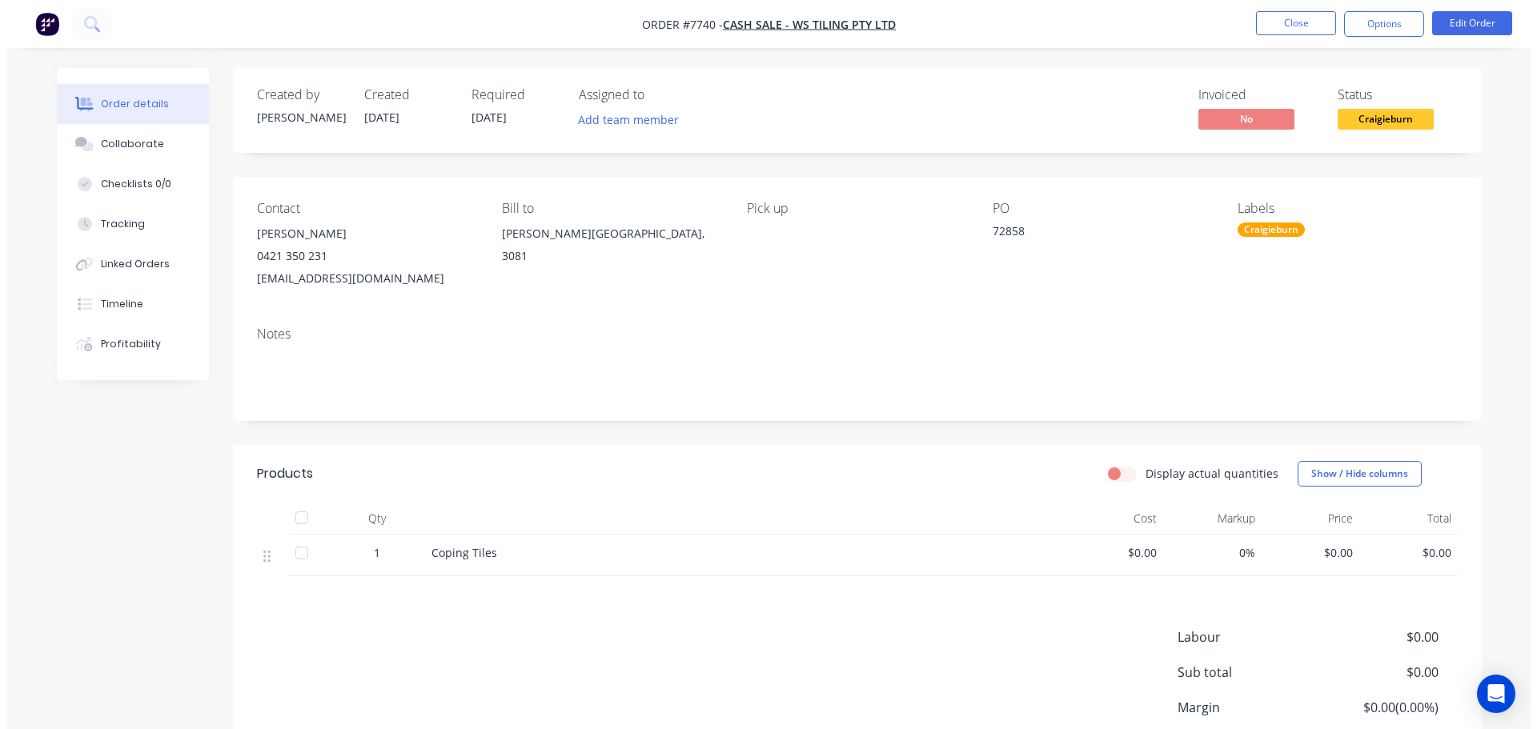
type input "visual"
click div "10 Sep 2025"
click at [1310, 11] on button "Close" at bounding box center [1290, 23] width 80 height 24
click div
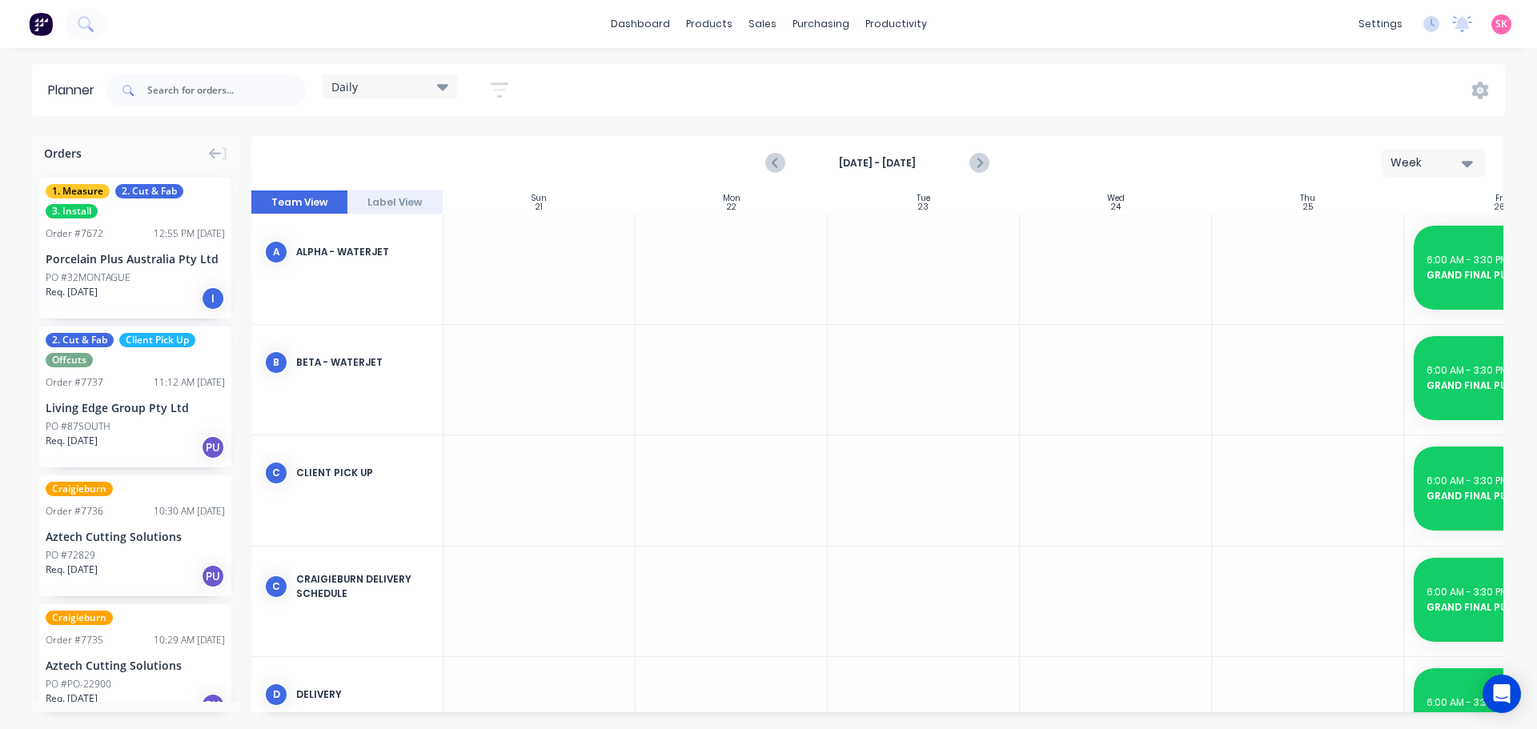
scroll to position [419, 0]
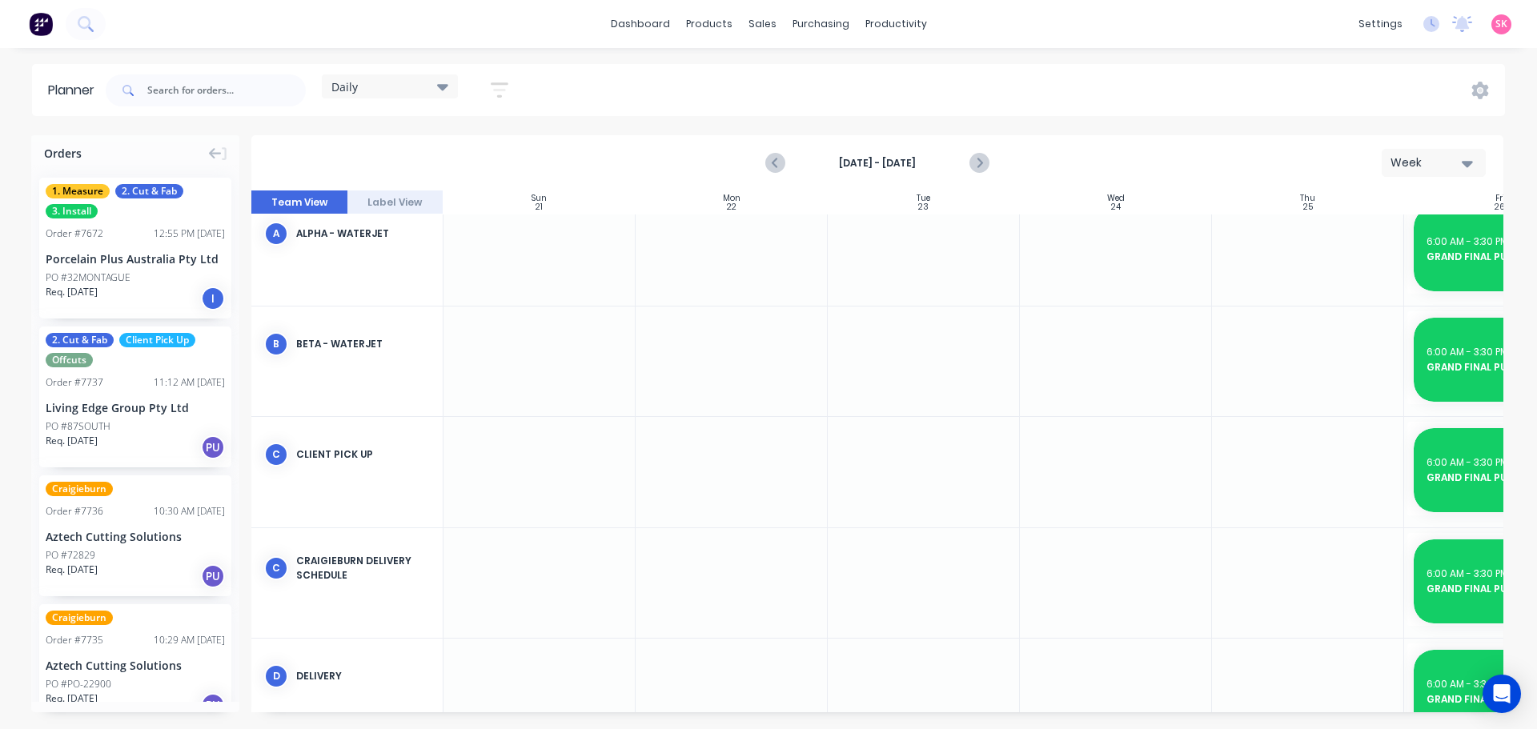
click at [783, 157] on icon "Previous page" at bounding box center [775, 163] width 19 height 19
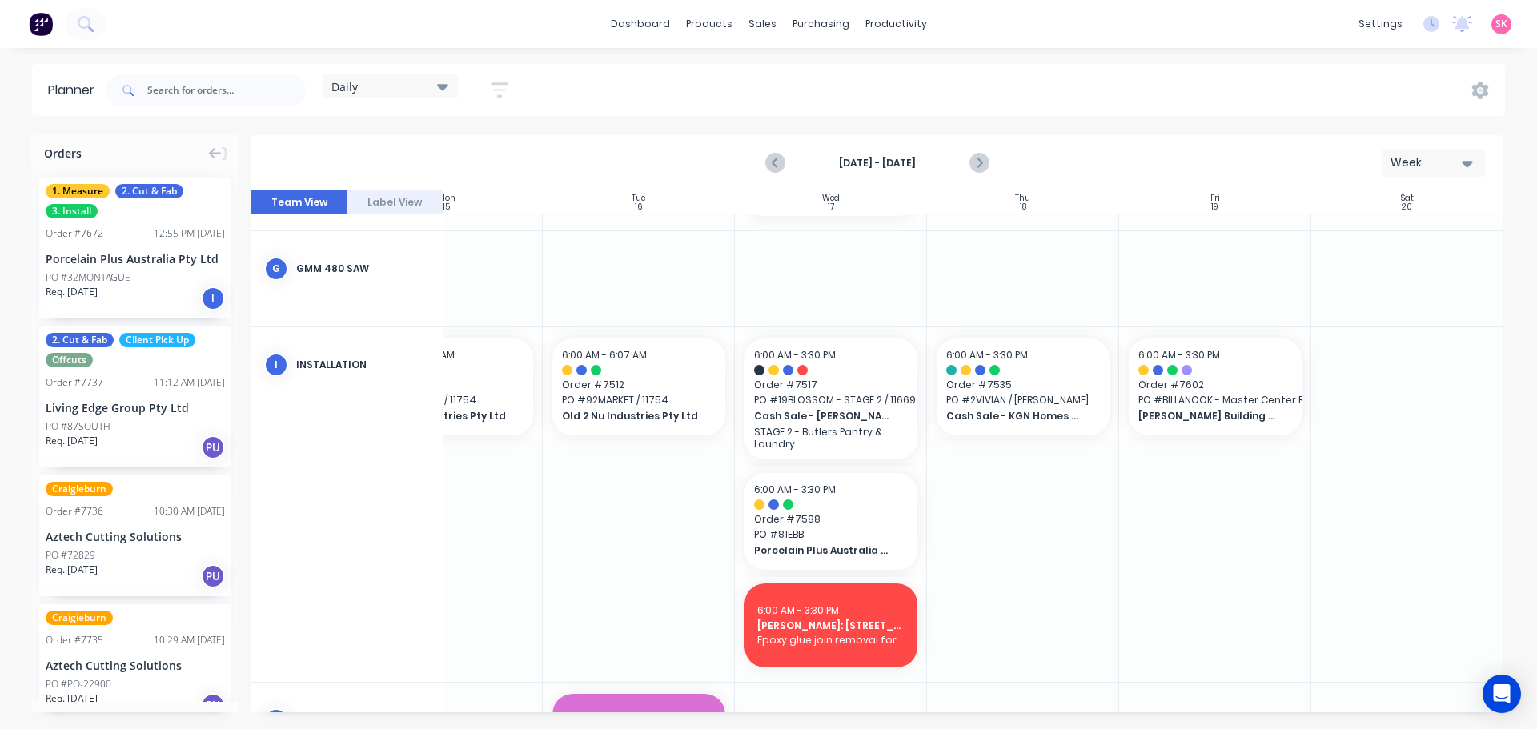
scroll to position [638, 291]
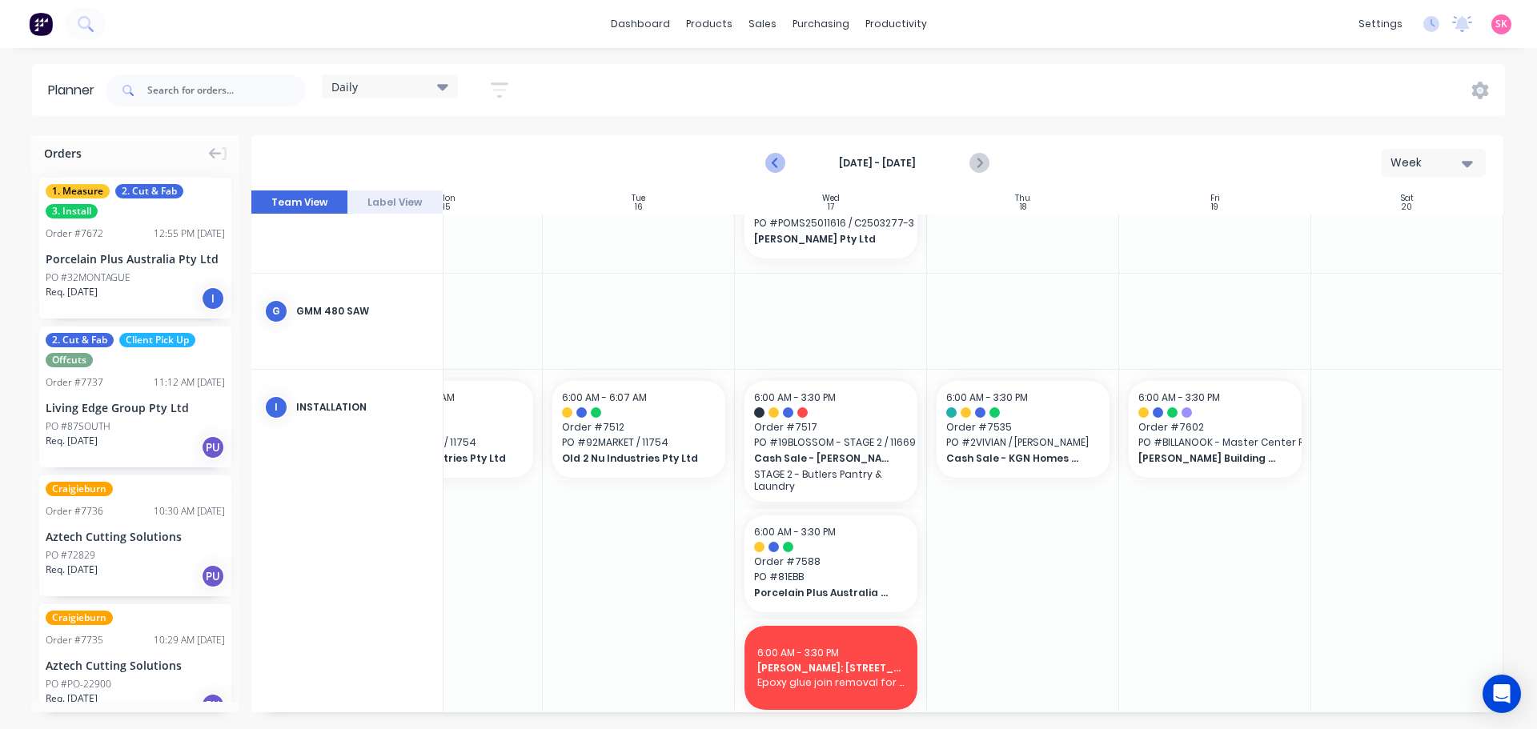
click at [769, 156] on icon "Previous page" at bounding box center [775, 163] width 19 height 19
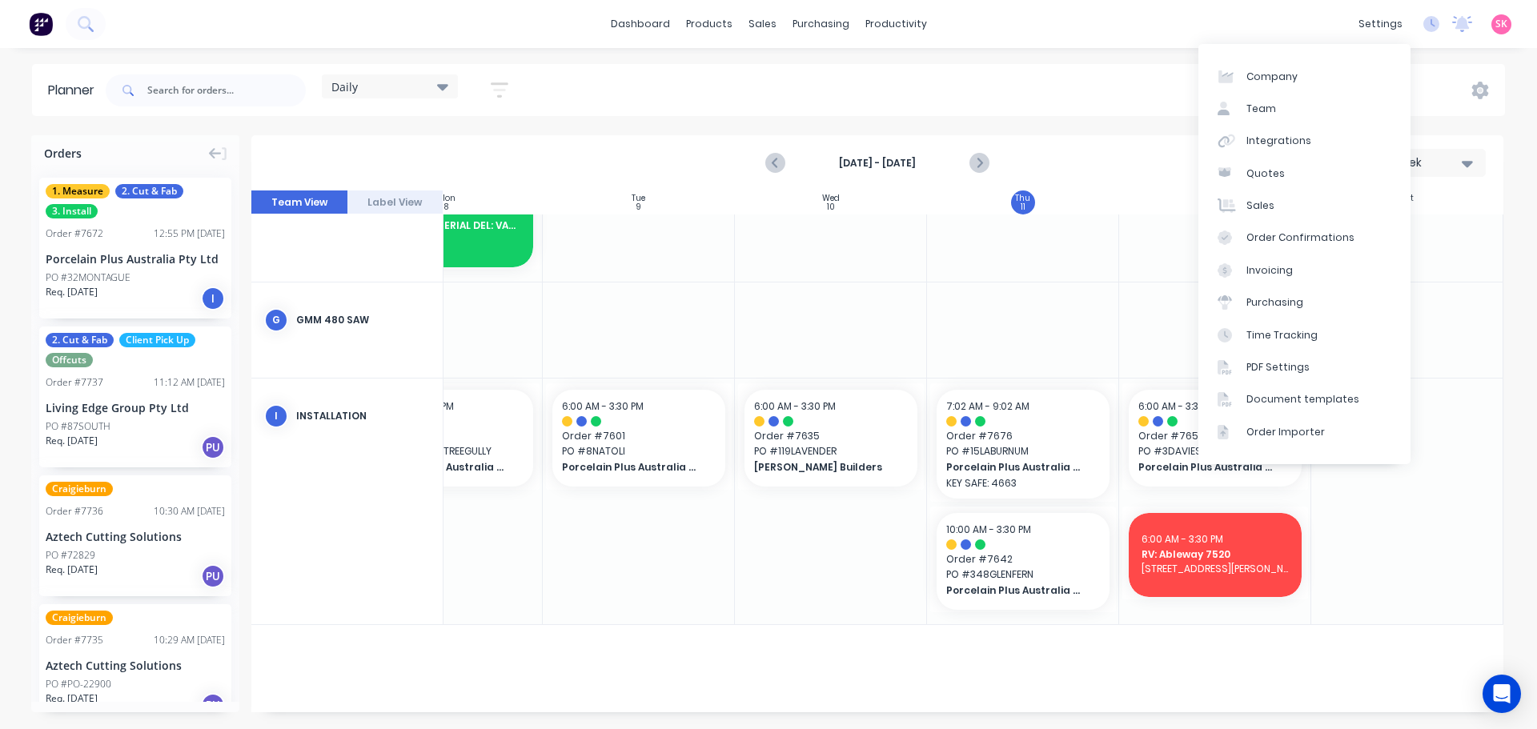
scroll to position [1081, 291]
